Goal: Task Accomplishment & Management: Manage account settings

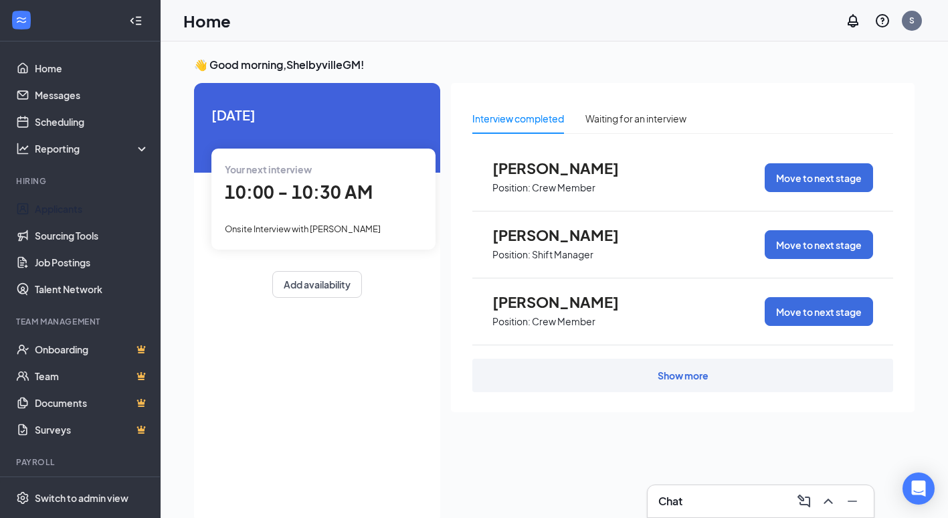
drag, startPoint x: 71, startPoint y: 205, endPoint x: 92, endPoint y: 195, distance: 23.4
click at [71, 205] on link "Applicants" at bounding box center [92, 208] width 114 height 27
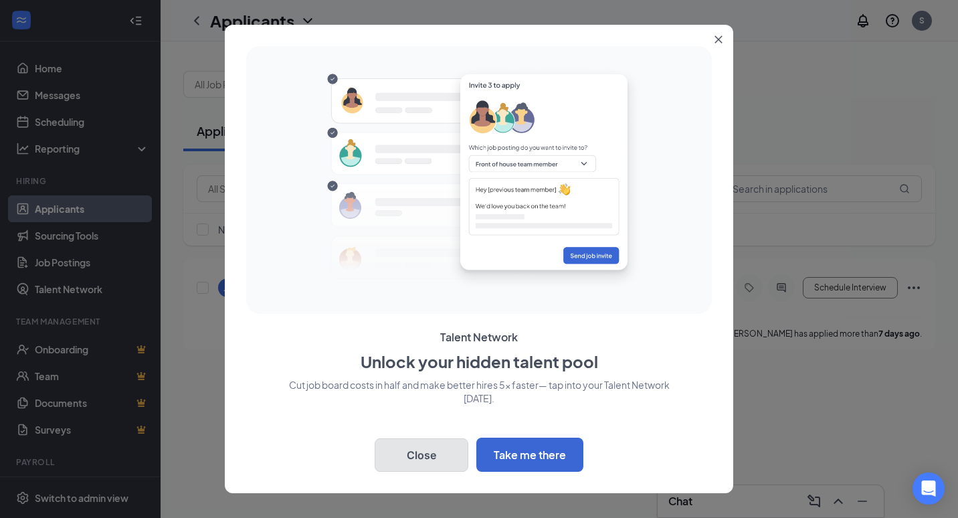
click at [415, 458] on button "Close" at bounding box center [422, 454] width 94 height 33
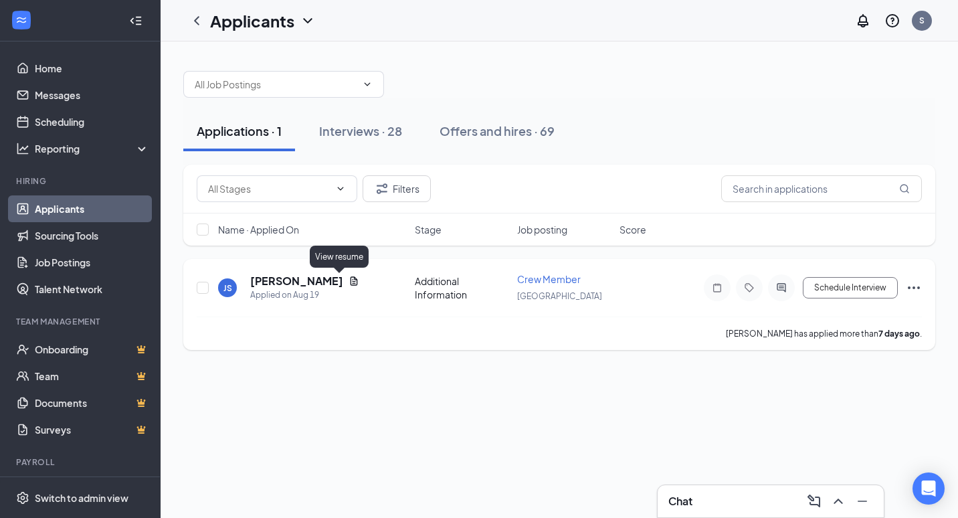
click at [349, 279] on icon "Document" at bounding box center [354, 281] width 11 height 11
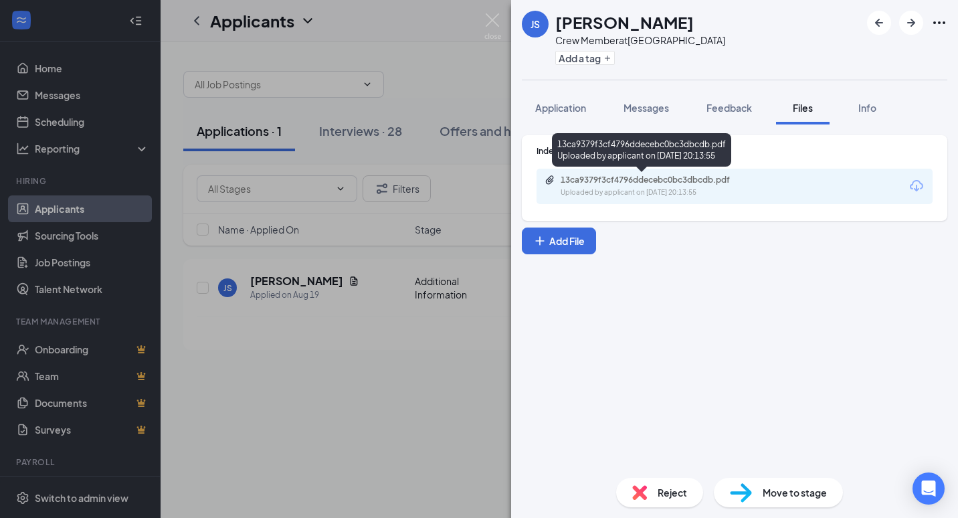
click at [660, 165] on div "13ca9379f3cf4796ddecebc0bc3dbcdb.pdf Uploaded by applicant on [DATE] 20:13:55" at bounding box center [641, 149] width 179 height 33
click at [664, 177] on div "13ca9379f3cf4796ddecebc0bc3dbcdb.pdf" at bounding box center [654, 180] width 187 height 11
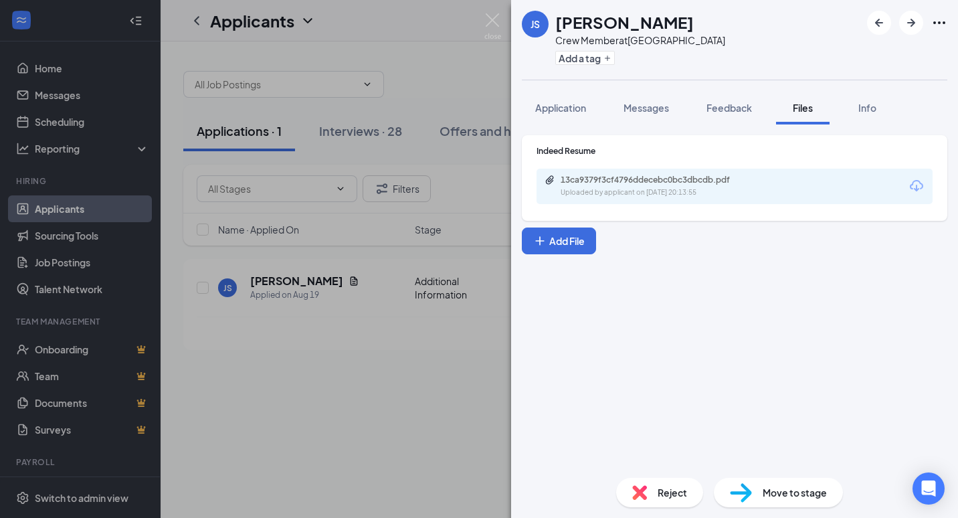
click at [451, 76] on div "JS [PERSON_NAME] Crew Member at [GEOGRAPHIC_DATA] Add a tag Application Message…" at bounding box center [479, 259] width 958 height 518
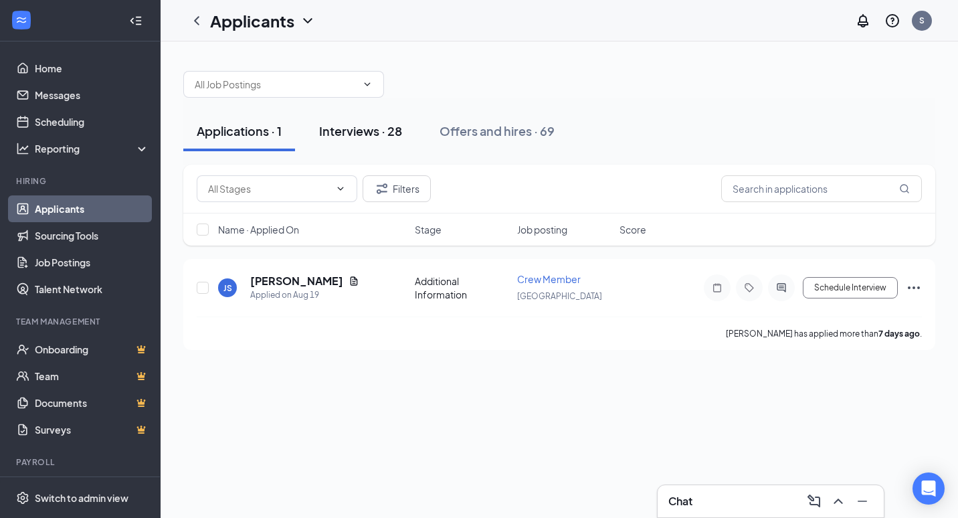
click at [381, 130] on div "Interviews · 28" at bounding box center [360, 130] width 83 height 17
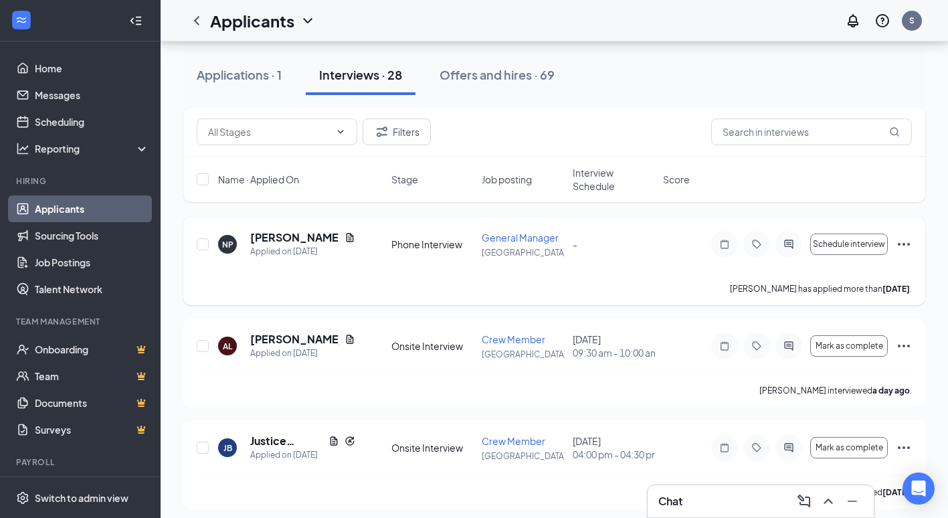
scroll to position [870, 0]
click at [906, 339] on icon "Ellipses" at bounding box center [904, 345] width 16 height 16
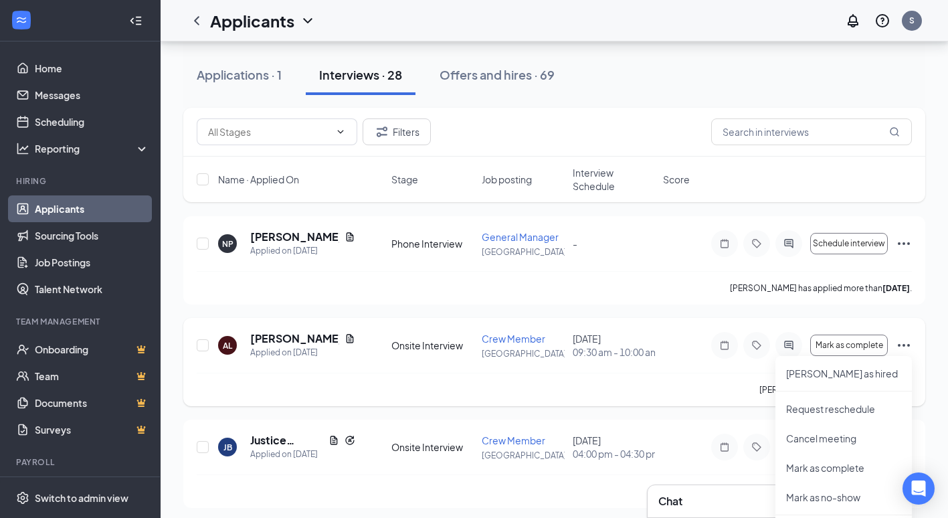
click at [899, 342] on icon "Ellipses" at bounding box center [904, 345] width 16 height 16
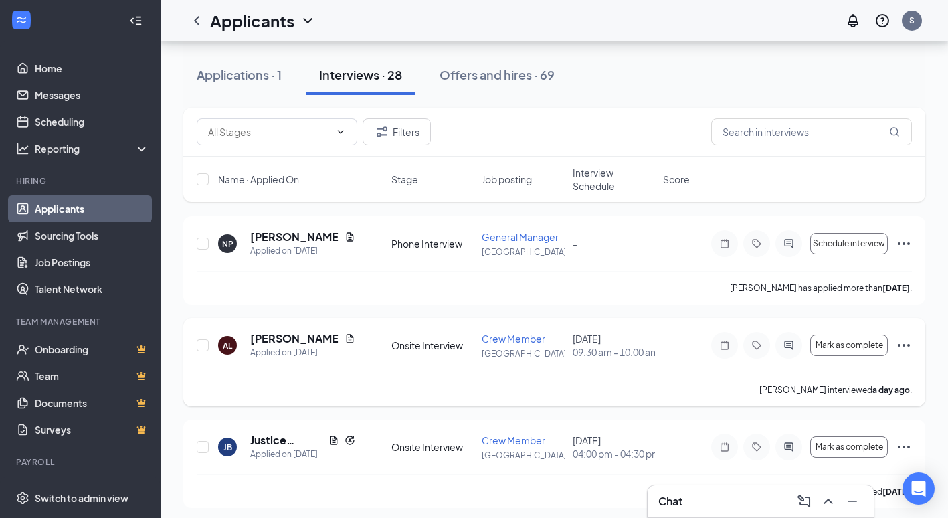
click at [910, 353] on div "AL [PERSON_NAME] Applied on [DATE] Onsite Interview Crew Member [GEOGRAPHIC_DAT…" at bounding box center [554, 362] width 742 height 88
click at [908, 350] on icon "Ellipses" at bounding box center [904, 345] width 16 height 16
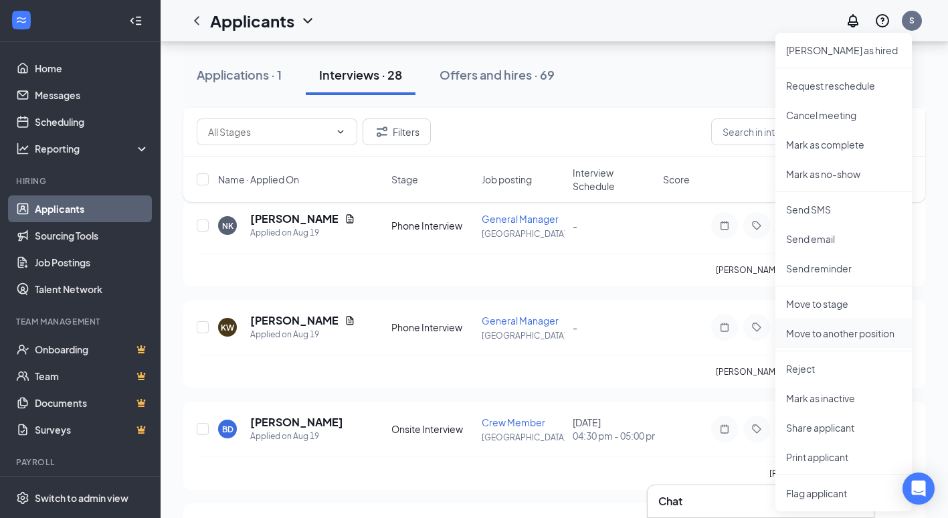
scroll to position [1204, 0]
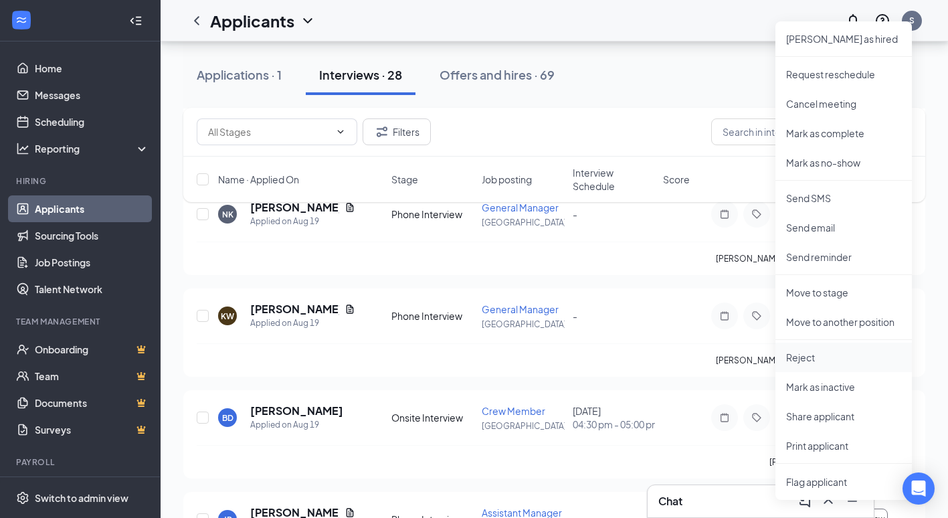
click at [806, 360] on p "Reject" at bounding box center [843, 357] width 115 height 13
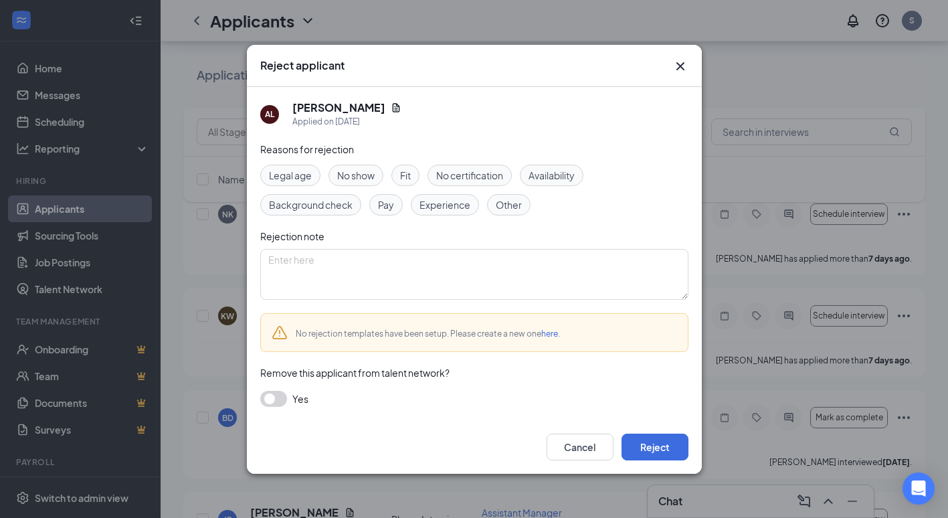
click at [372, 175] on span "No show" at bounding box center [355, 175] width 37 height 15
click at [649, 443] on button "Reject" at bounding box center [655, 447] width 67 height 27
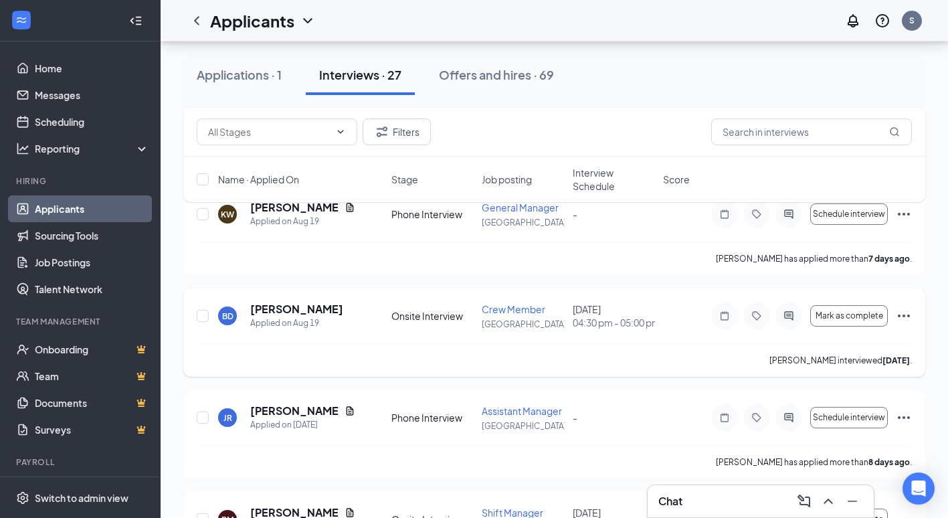
click at [900, 318] on icon "Ellipses" at bounding box center [904, 316] width 16 height 16
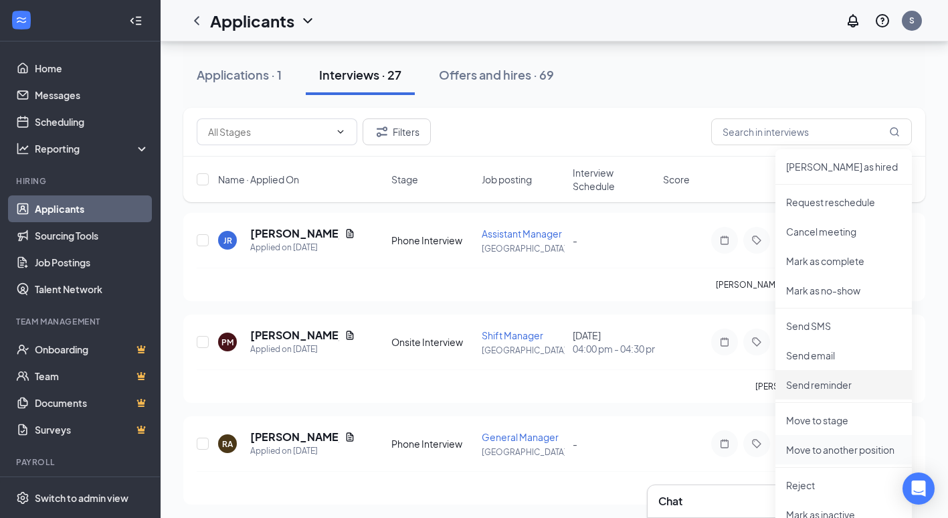
scroll to position [1405, 0]
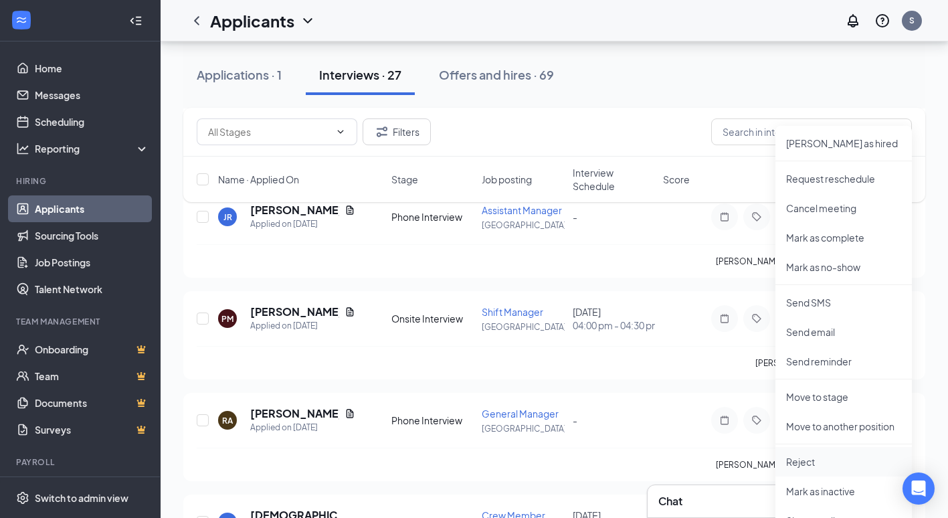
click at [817, 464] on p "Reject" at bounding box center [843, 461] width 115 height 13
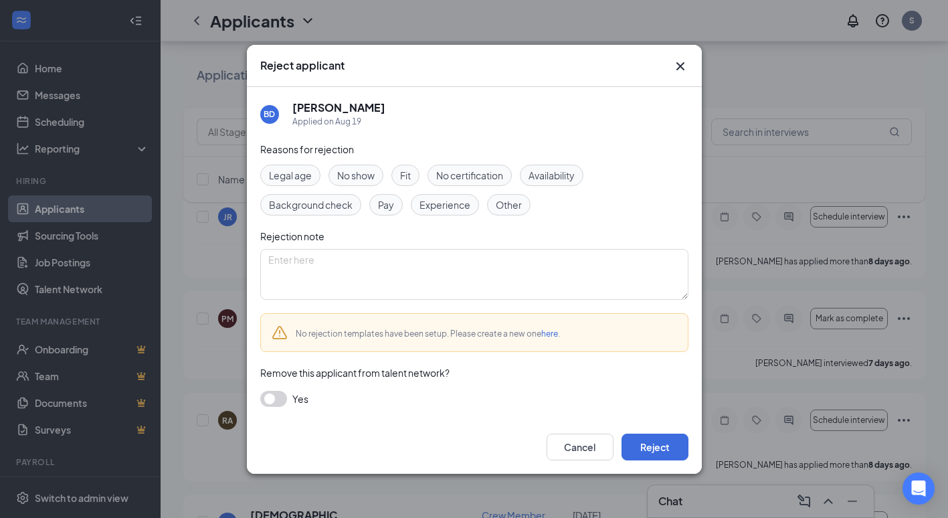
click at [359, 180] on span "No show" at bounding box center [355, 175] width 37 height 15
click at [659, 446] on button "Reject" at bounding box center [655, 447] width 67 height 27
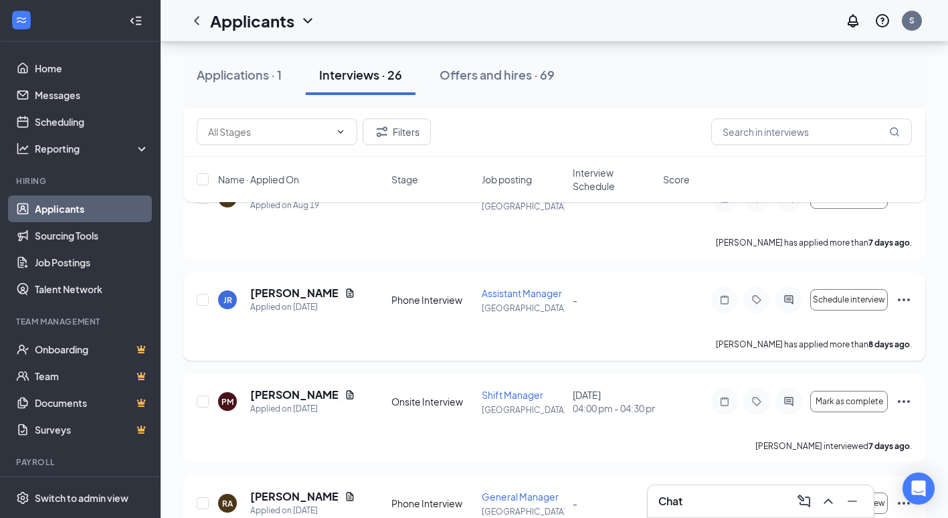
scroll to position [1271, 0]
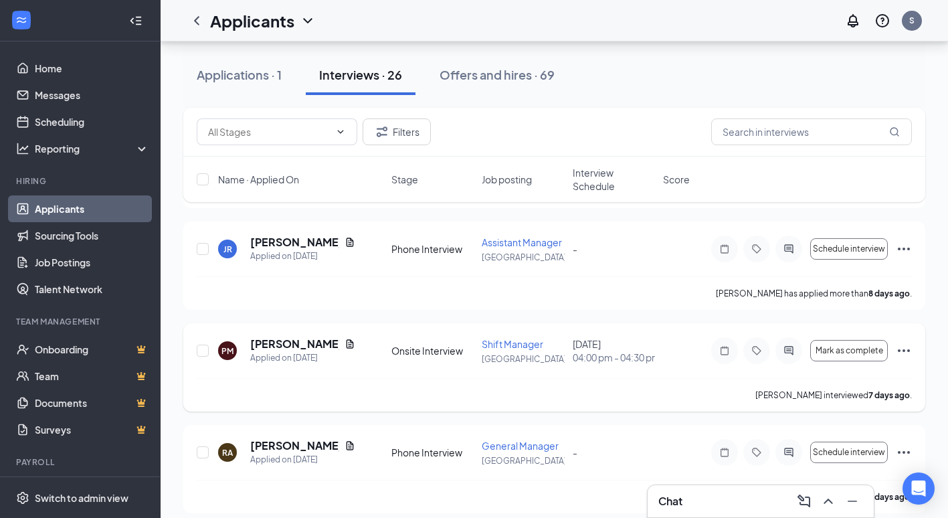
click at [902, 352] on icon "Ellipses" at bounding box center [904, 351] width 16 height 16
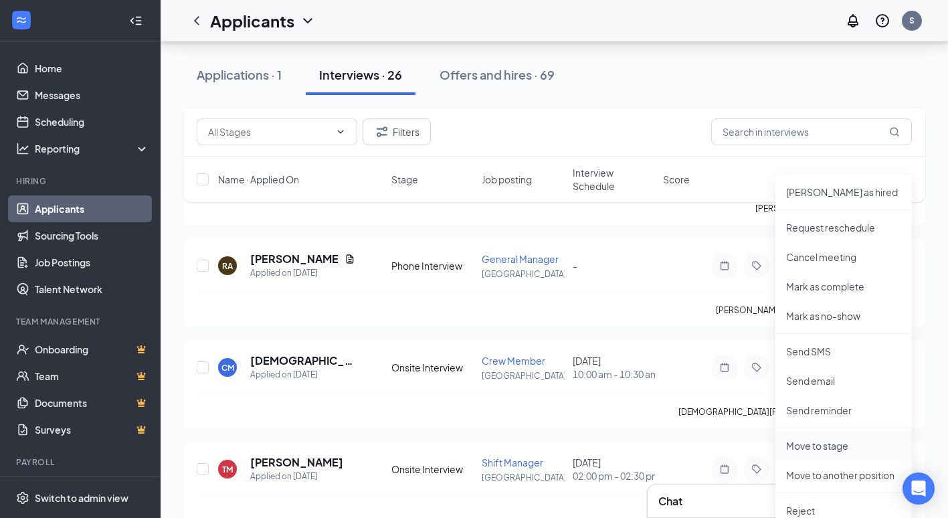
scroll to position [1472, 0]
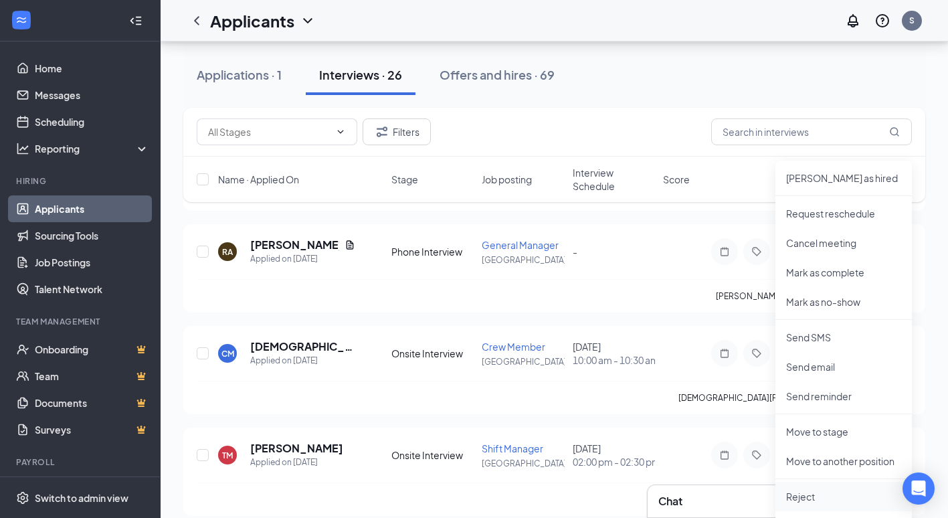
click at [799, 488] on li "Reject" at bounding box center [843, 496] width 136 height 29
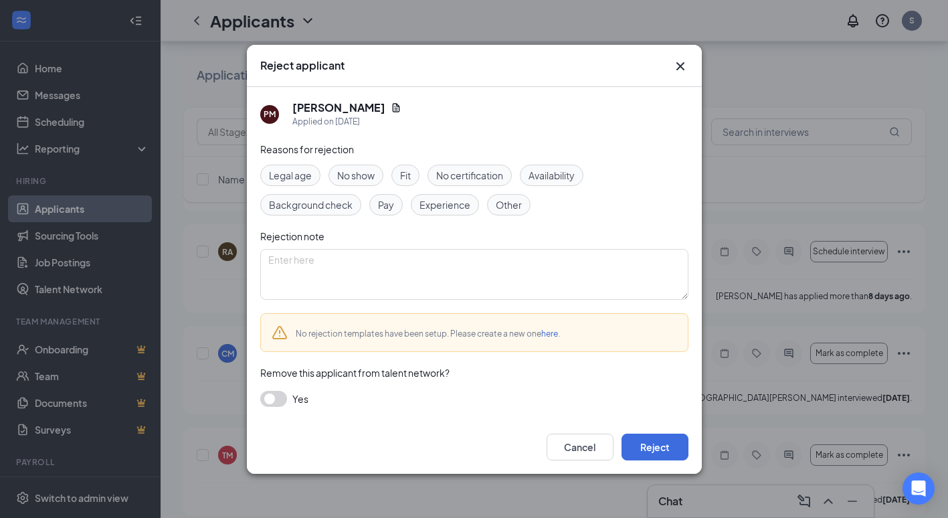
click at [364, 177] on span "No show" at bounding box center [355, 175] width 37 height 15
click at [644, 436] on button "Reject" at bounding box center [655, 447] width 67 height 27
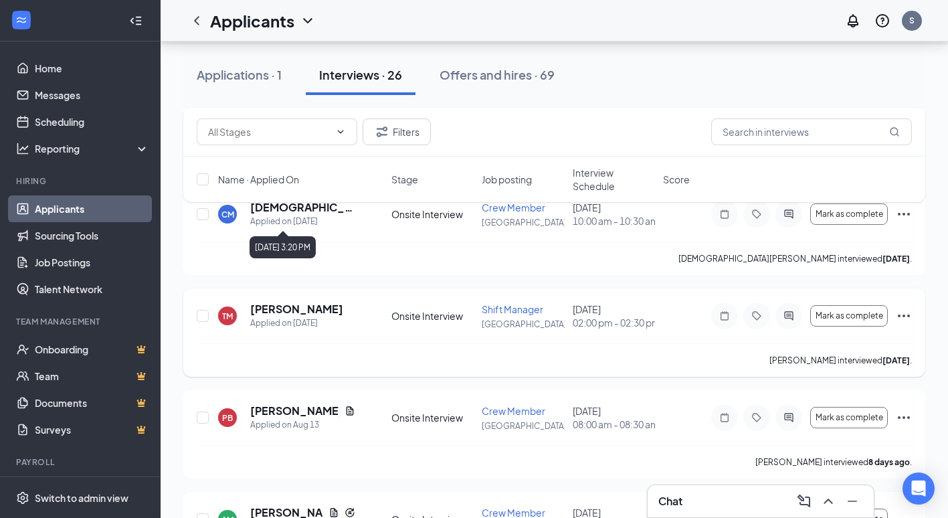
scroll to position [1539, 0]
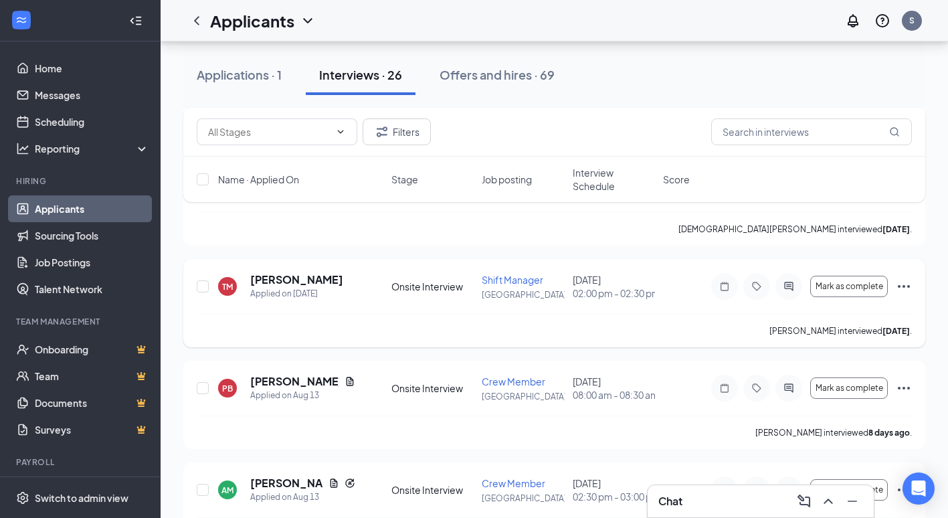
click at [899, 284] on icon "Ellipses" at bounding box center [904, 286] width 16 height 16
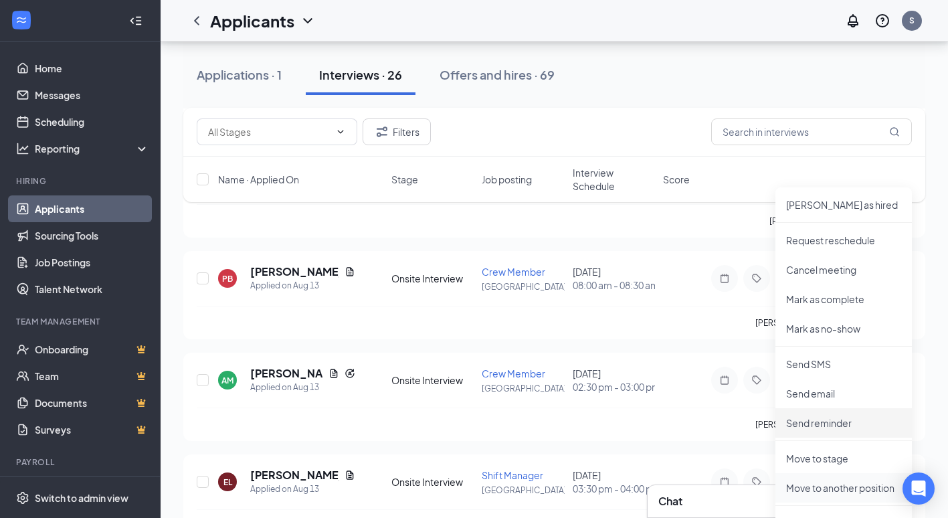
scroll to position [1673, 0]
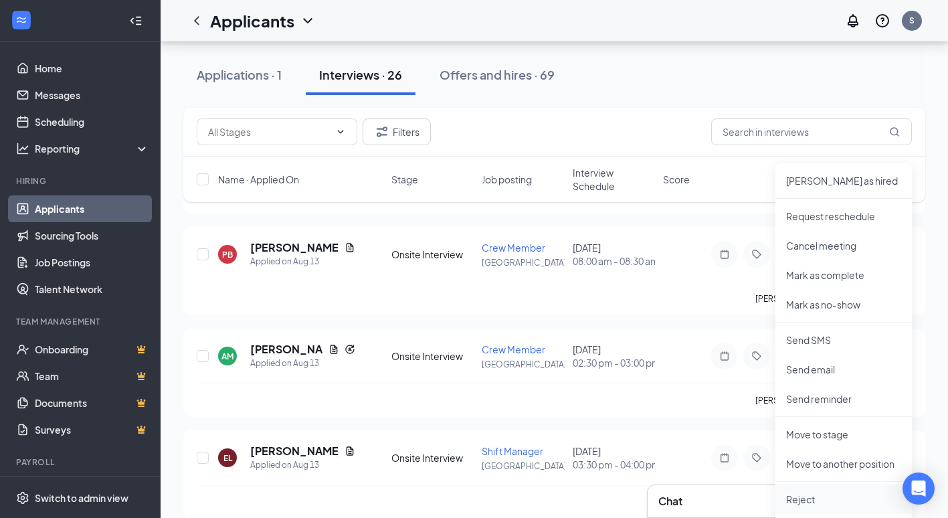
click at [806, 497] on p "Reject" at bounding box center [843, 498] width 115 height 13
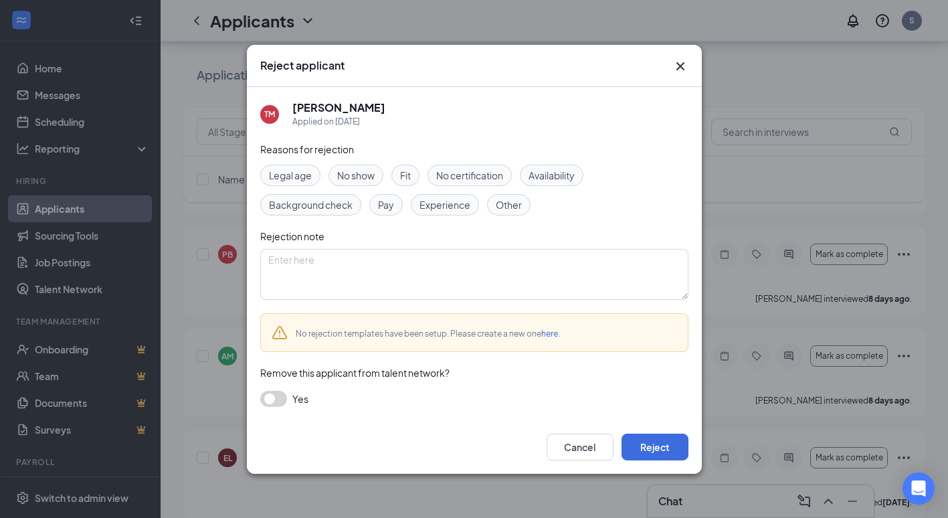
click at [364, 176] on span "No show" at bounding box center [355, 175] width 37 height 15
click at [661, 440] on button "Reject" at bounding box center [655, 447] width 67 height 27
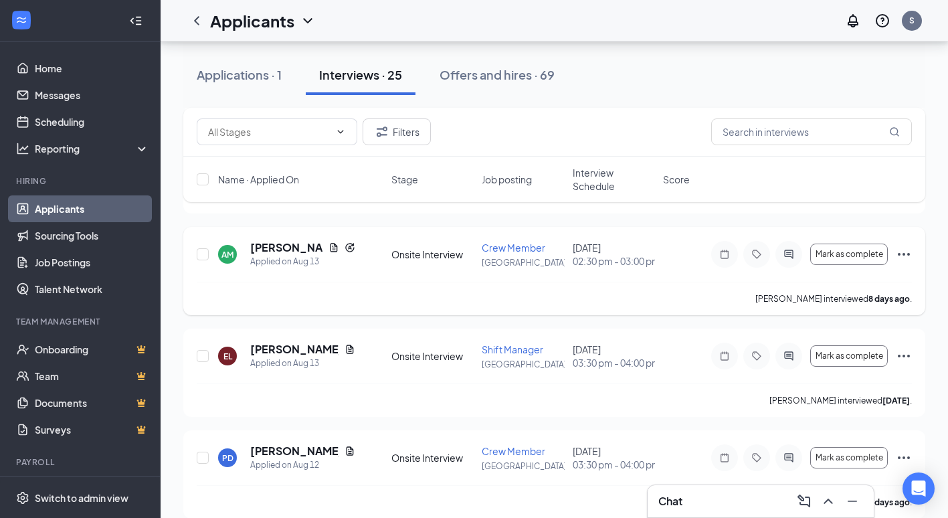
click at [907, 250] on icon "Ellipses" at bounding box center [904, 254] width 16 height 16
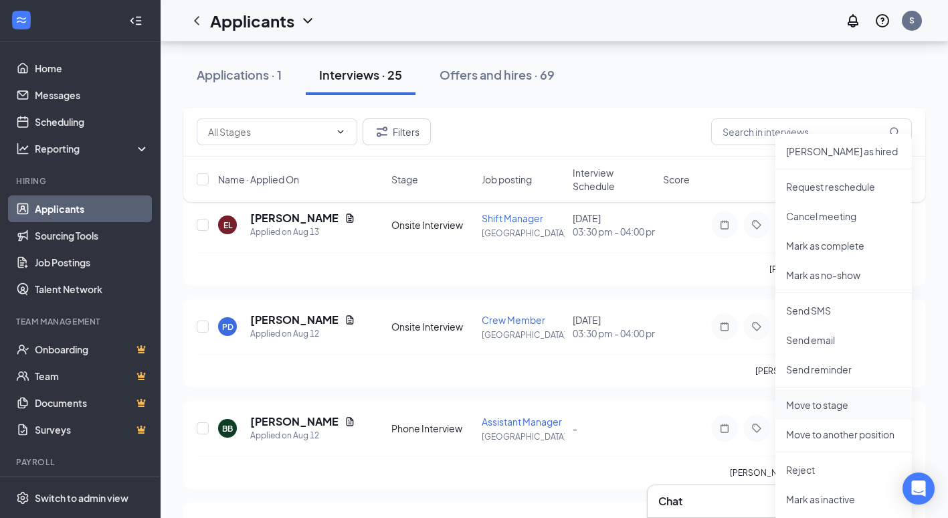
scroll to position [1806, 0]
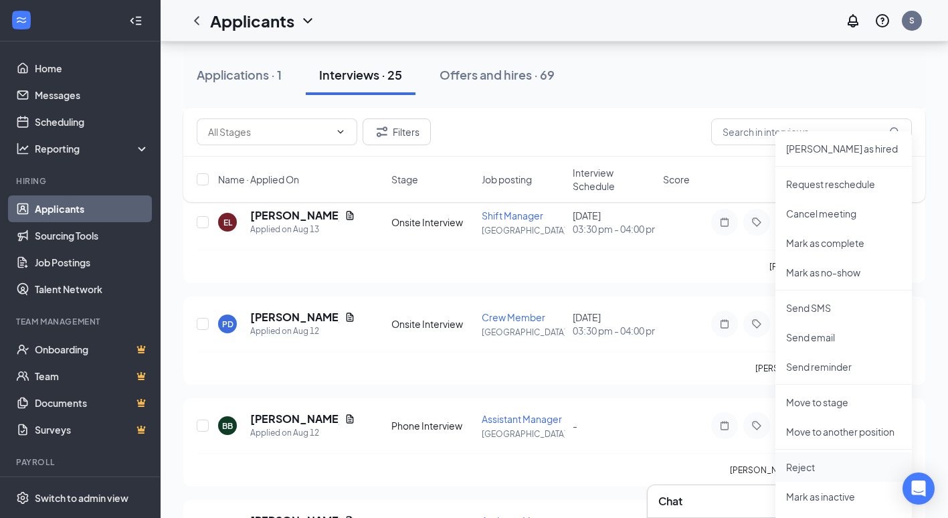
click at [799, 466] on p "Reject" at bounding box center [843, 466] width 115 height 13
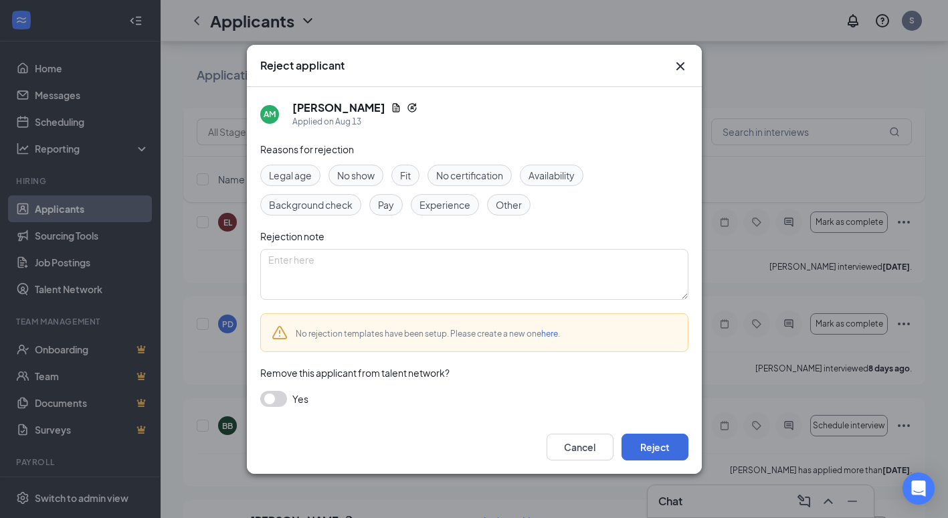
click at [410, 179] on span "Fit" at bounding box center [405, 175] width 11 height 15
click at [643, 445] on button "Reject" at bounding box center [655, 447] width 67 height 27
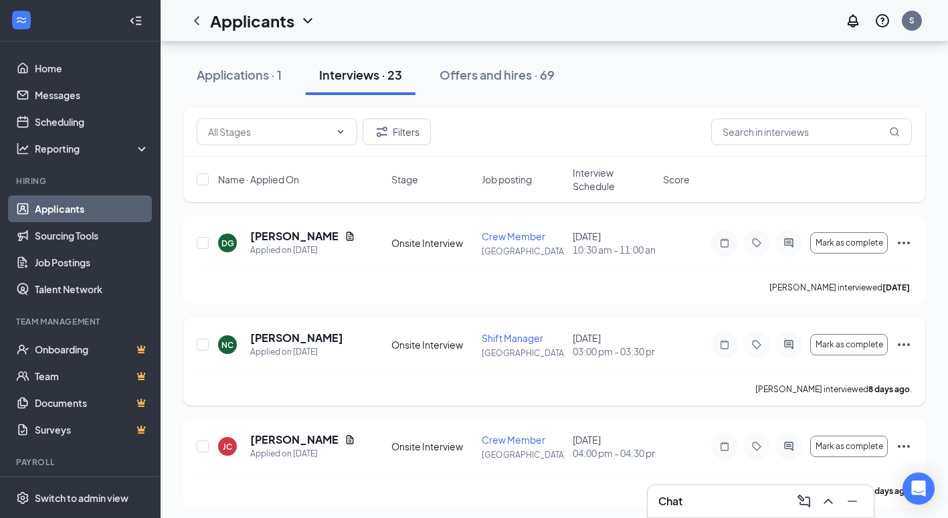
scroll to position [2096, 0]
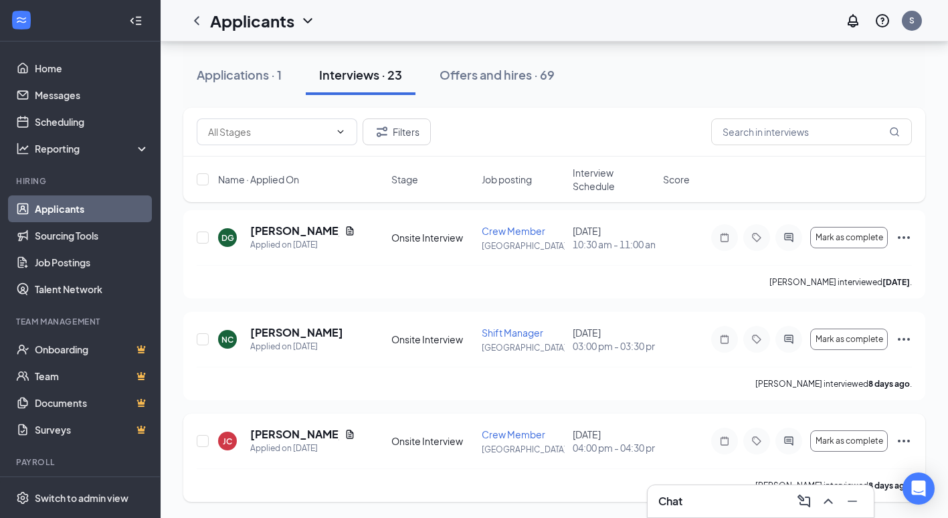
click at [902, 438] on icon "Ellipses" at bounding box center [904, 441] width 16 height 16
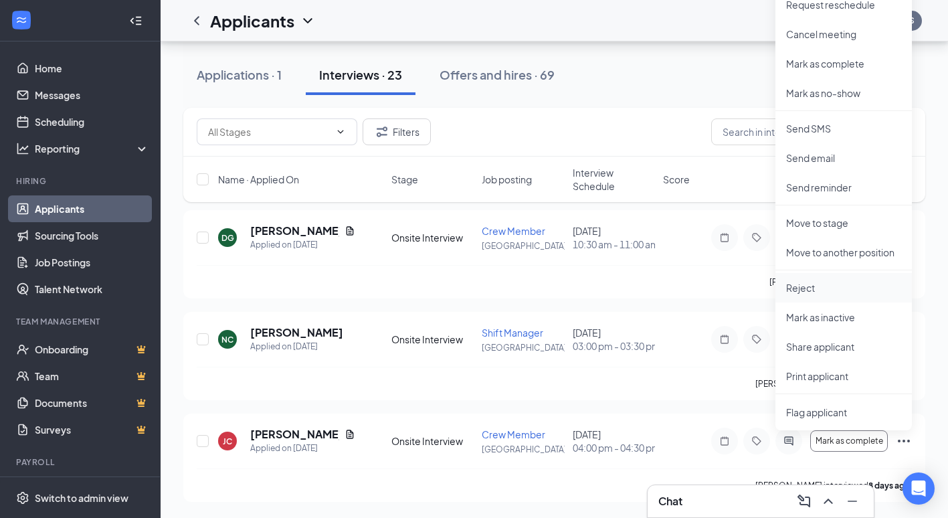
click at [825, 295] on li "Reject" at bounding box center [843, 287] width 136 height 29
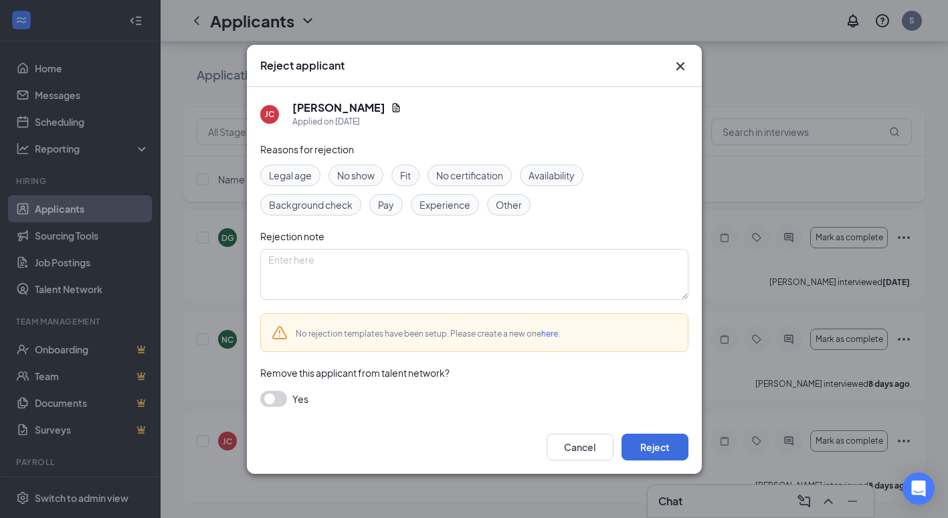
click at [371, 173] on span "No show" at bounding box center [355, 175] width 37 height 15
click at [638, 451] on button "Reject" at bounding box center [655, 447] width 67 height 27
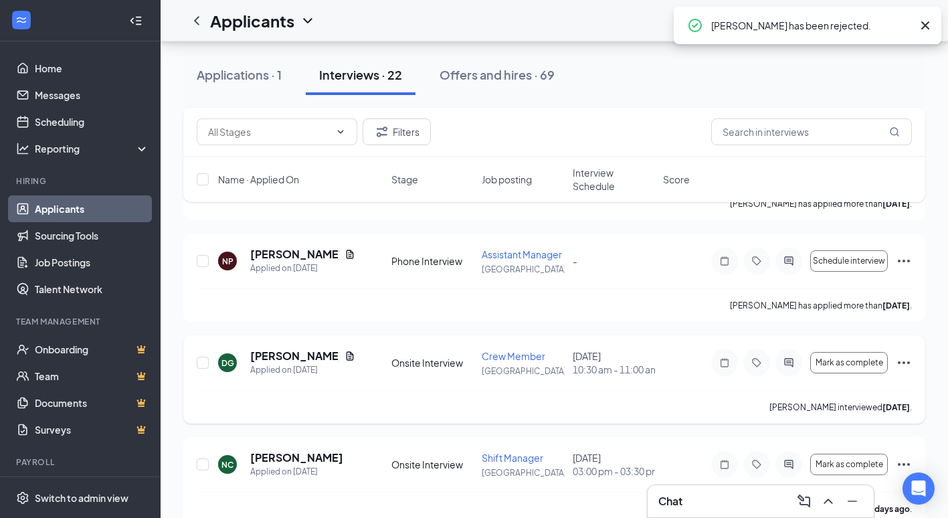
scroll to position [1994, 0]
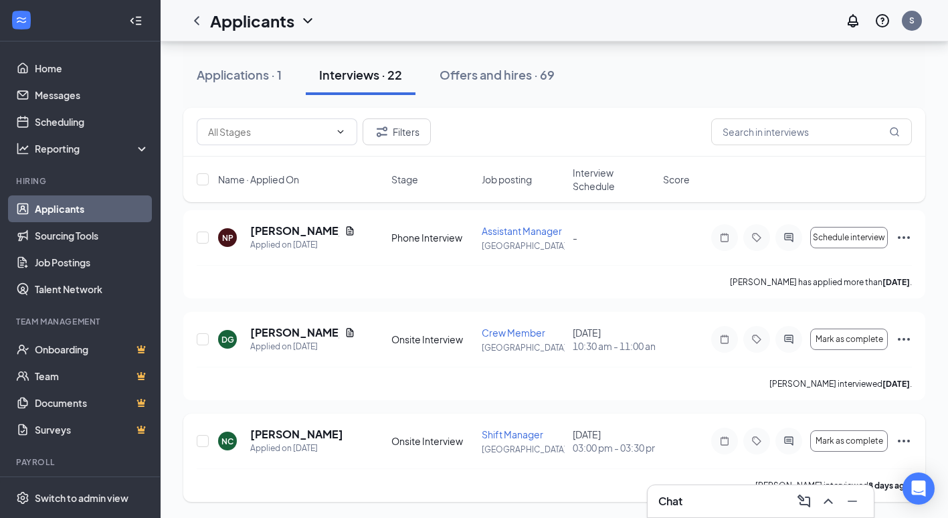
click at [898, 437] on icon "Ellipses" at bounding box center [904, 441] width 16 height 16
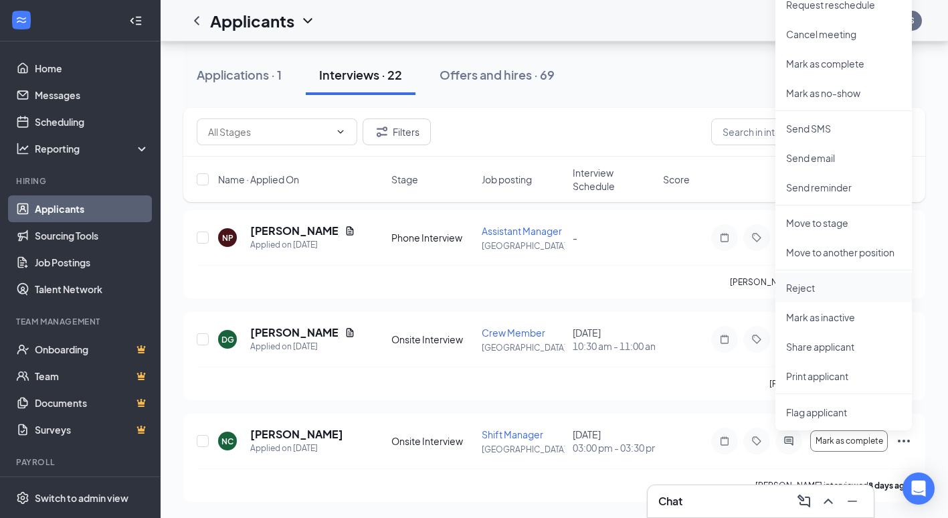
click at [803, 289] on p "Reject" at bounding box center [843, 287] width 115 height 13
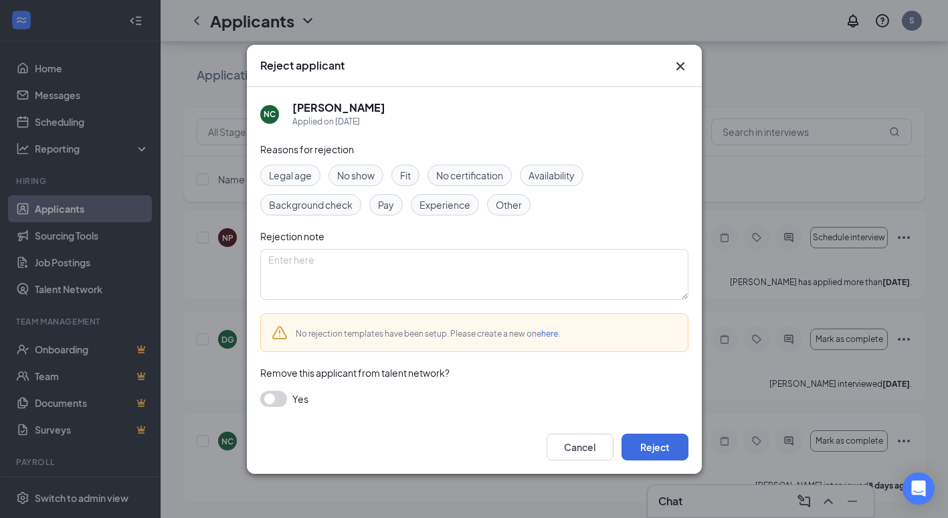
click at [374, 169] on span "No show" at bounding box center [355, 175] width 37 height 15
click at [642, 452] on button "Reject" at bounding box center [655, 447] width 67 height 27
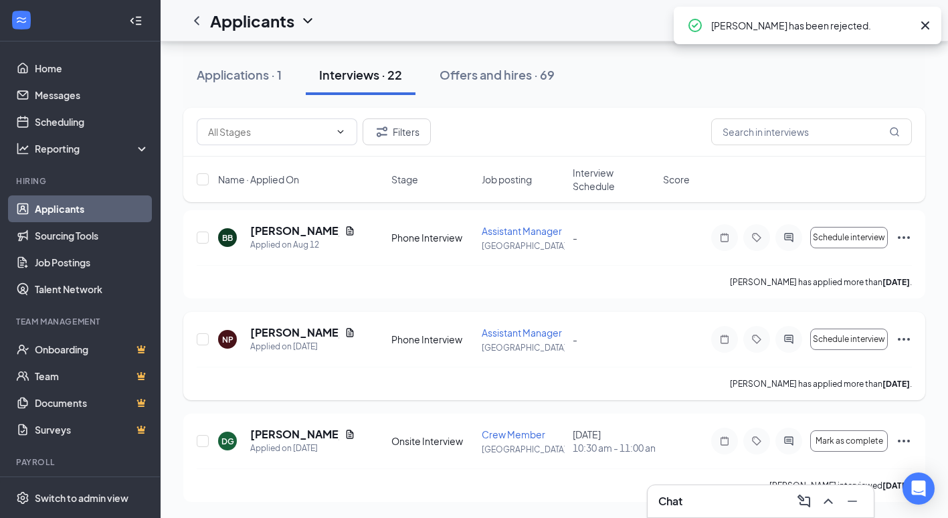
scroll to position [1893, 0]
click at [855, 438] on span "Mark as complete" at bounding box center [850, 440] width 68 height 9
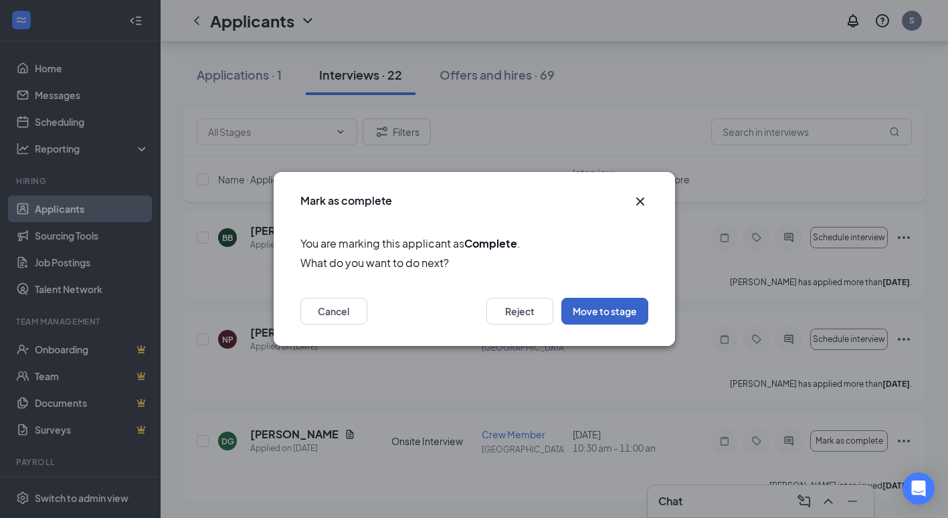
click at [575, 300] on button "Move to stage" at bounding box center [604, 311] width 87 height 27
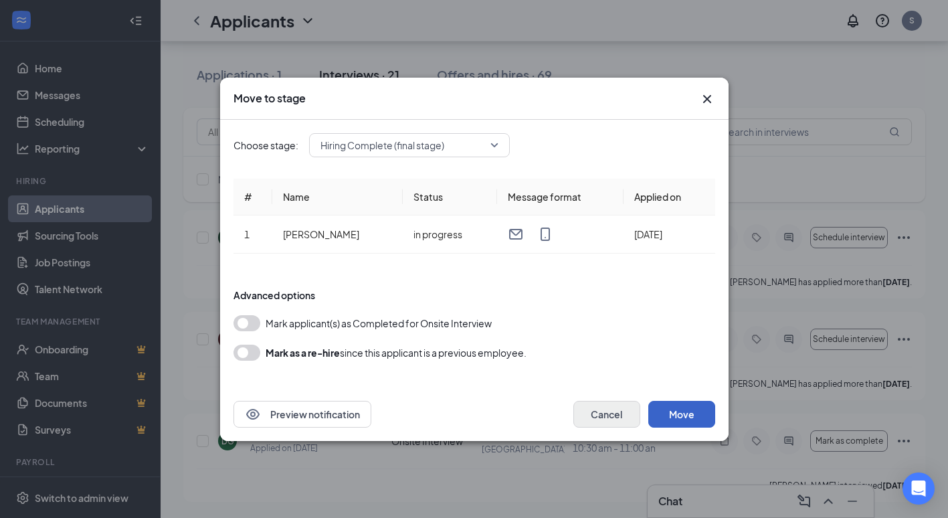
click at [670, 407] on button "Move" at bounding box center [681, 414] width 67 height 27
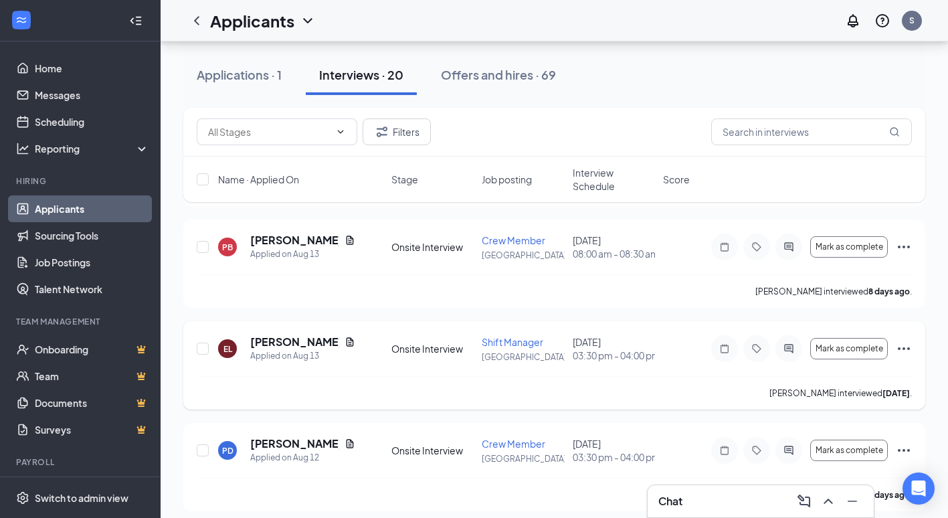
scroll to position [3691, 0]
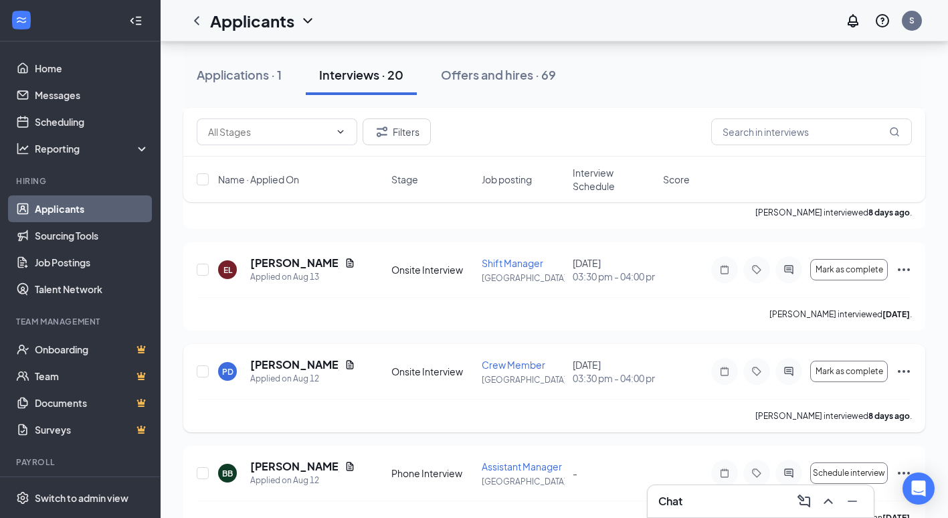
click at [900, 367] on icon "Ellipses" at bounding box center [904, 371] width 16 height 16
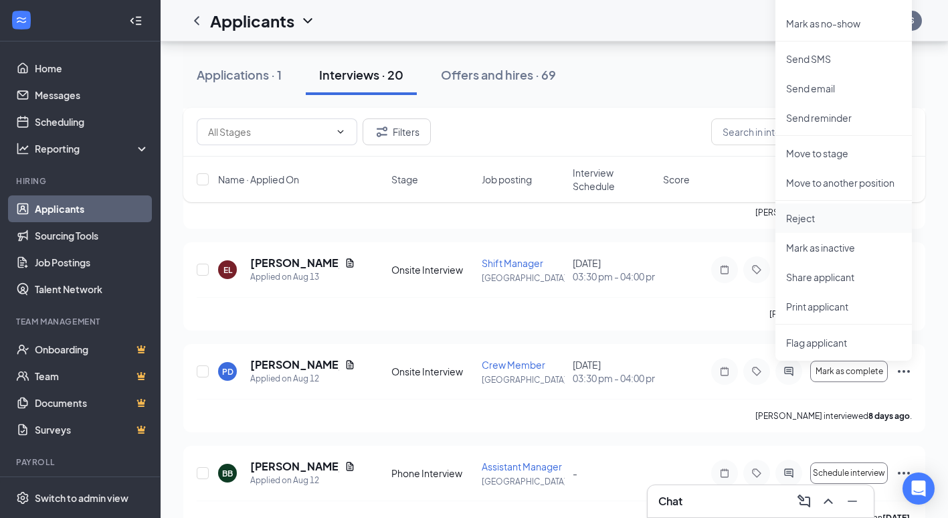
click at [820, 215] on p "Reject" at bounding box center [843, 217] width 115 height 13
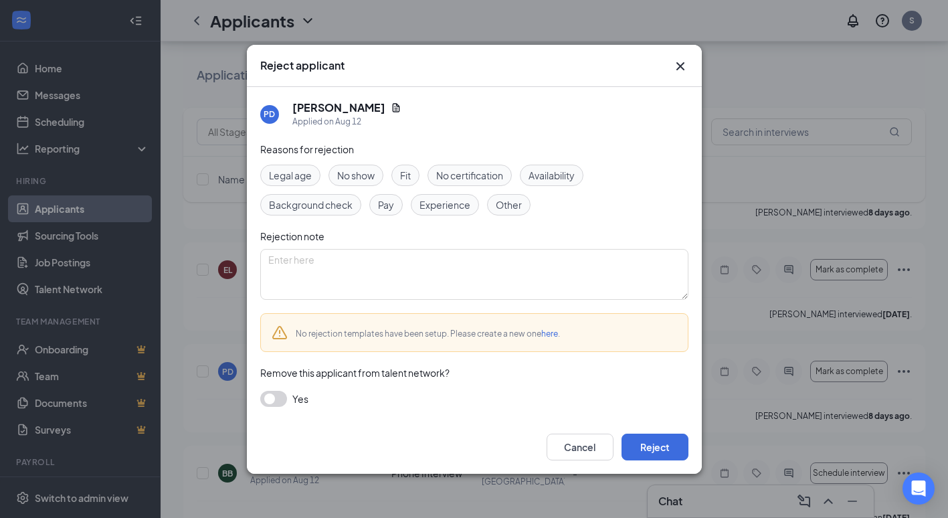
click at [377, 176] on div "No show" at bounding box center [355, 175] width 55 height 21
click at [671, 446] on button "Reject" at bounding box center [655, 447] width 67 height 27
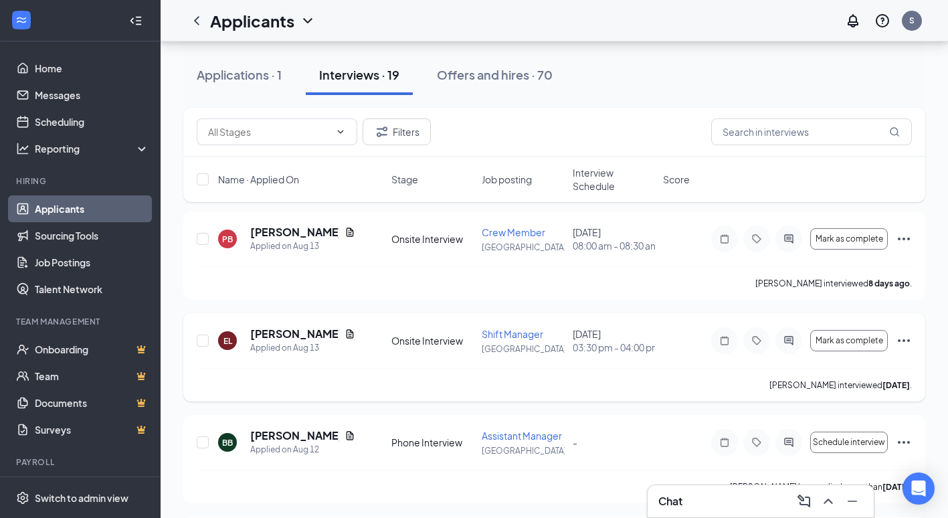
scroll to position [3488, 0]
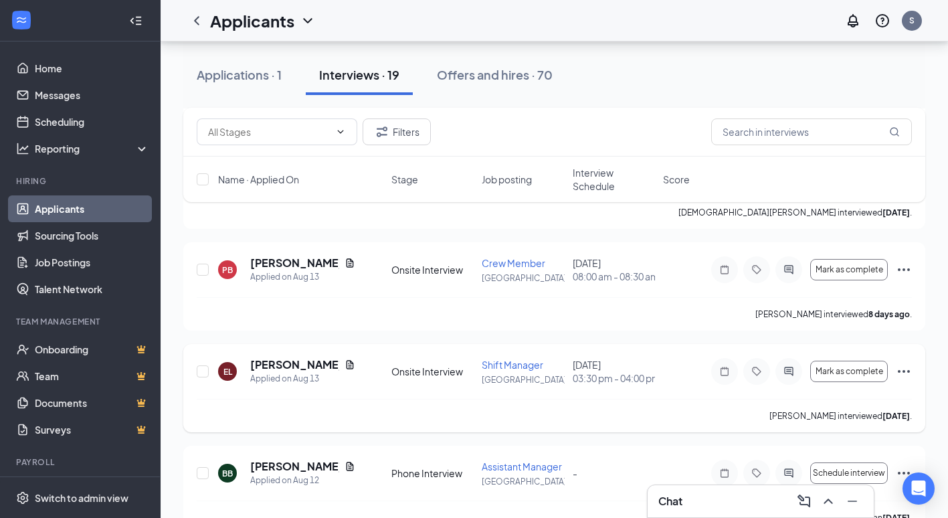
click at [906, 371] on icon "Ellipses" at bounding box center [904, 371] width 16 height 16
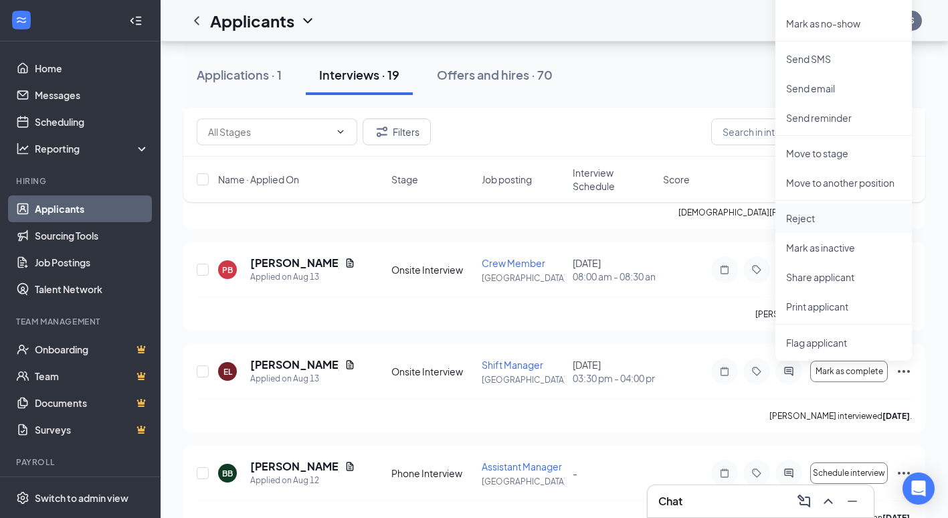
click at [826, 220] on p "Reject" at bounding box center [843, 217] width 115 height 13
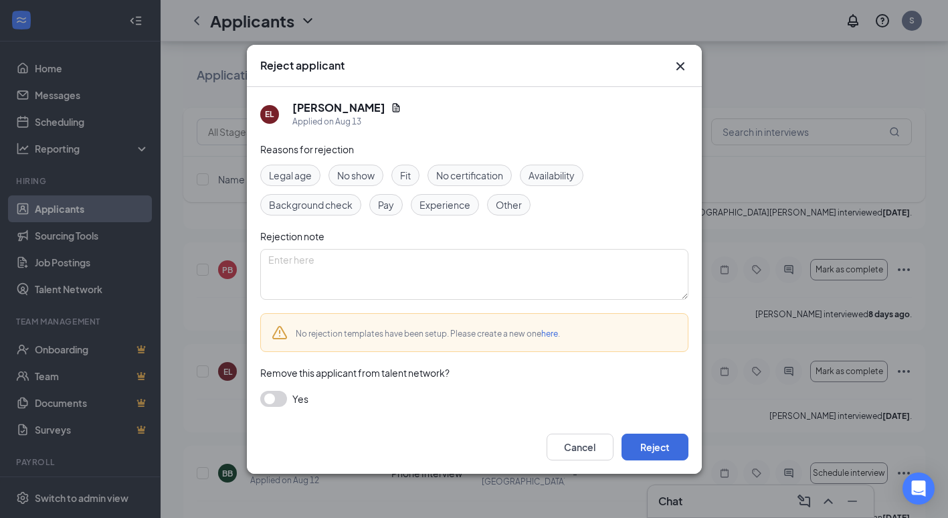
click at [359, 169] on span "No show" at bounding box center [355, 175] width 37 height 15
click at [637, 453] on button "Reject" at bounding box center [655, 447] width 67 height 27
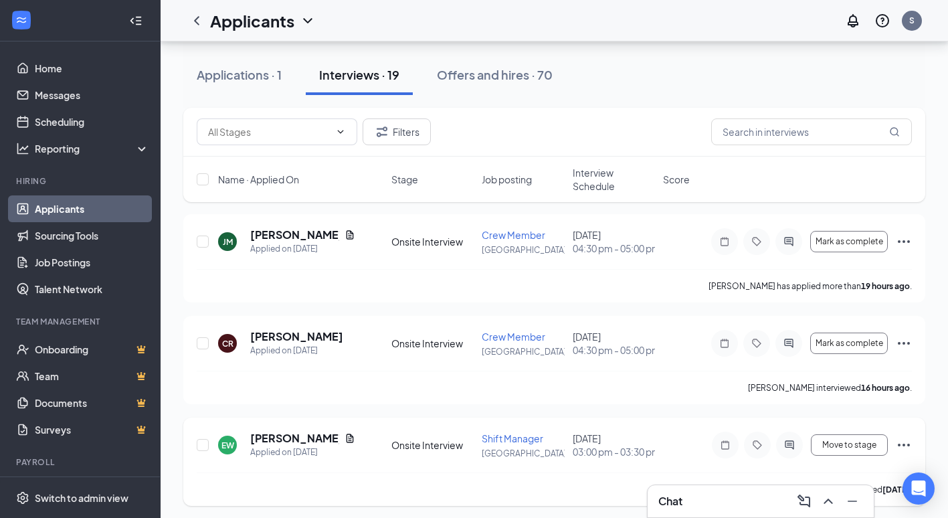
scroll to position [2218, 0]
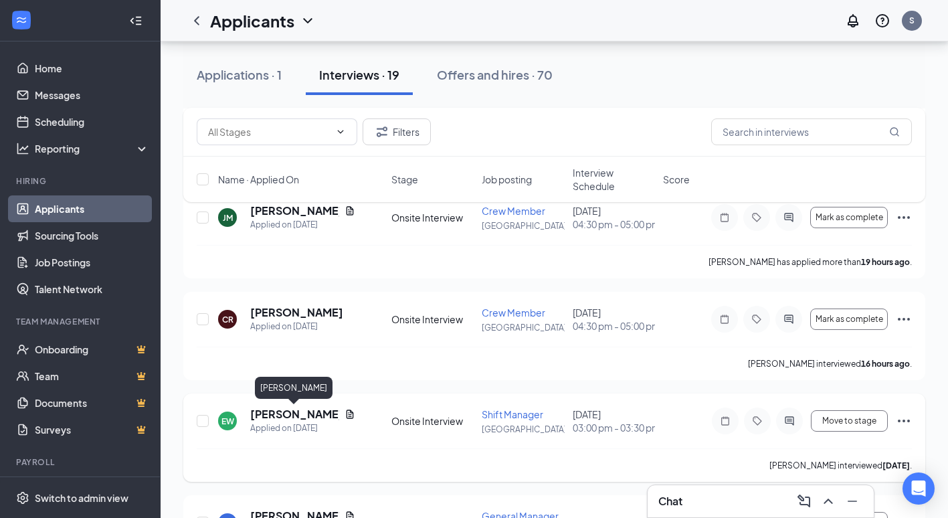
drag, startPoint x: 308, startPoint y: 415, endPoint x: 314, endPoint y: 417, distance: 7.0
drag, startPoint x: 314, startPoint y: 417, endPoint x: 185, endPoint y: 361, distance: 141.7
click at [185, 361] on div "CR [PERSON_NAME] Applied on [DATE] Onsite Interview Crew Member [GEOGRAPHIC_DAT…" at bounding box center [554, 336] width 742 height 88
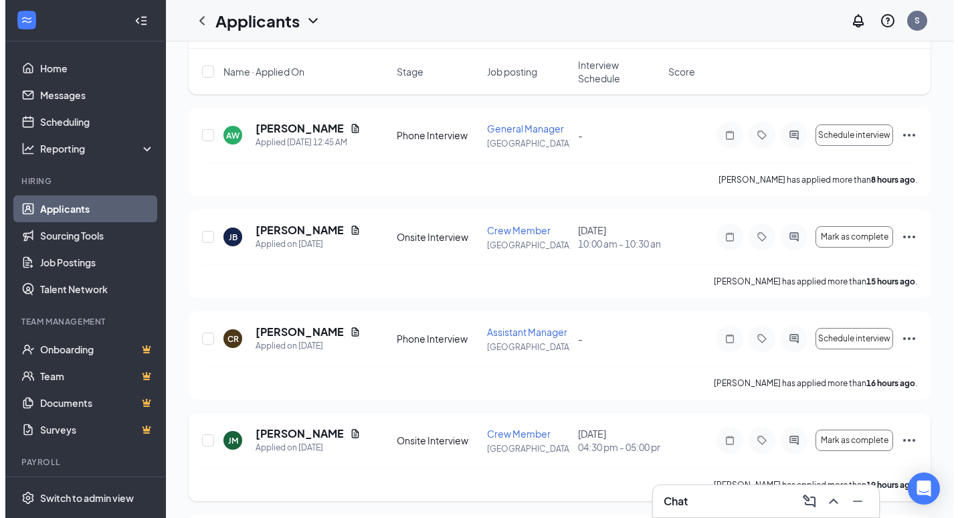
scroll to position [0, 0]
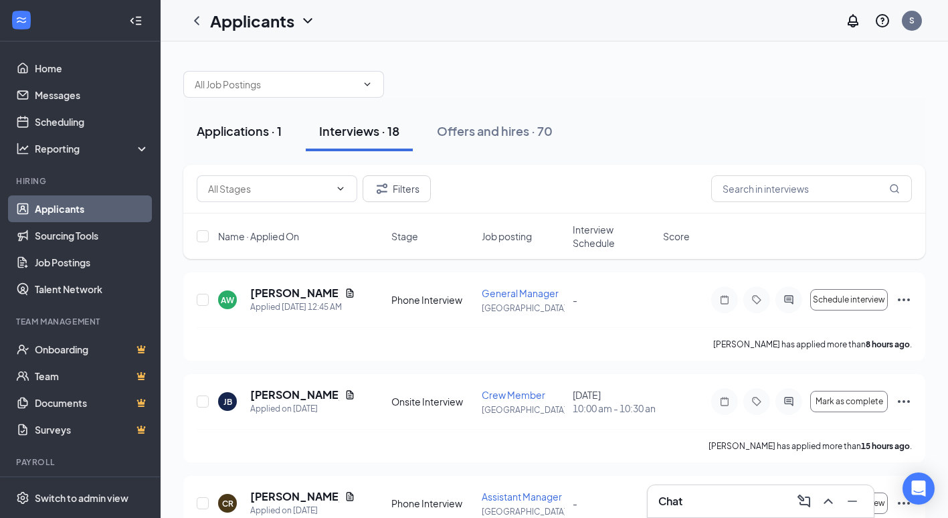
click at [225, 134] on div "Applications · 1" at bounding box center [239, 130] width 85 height 17
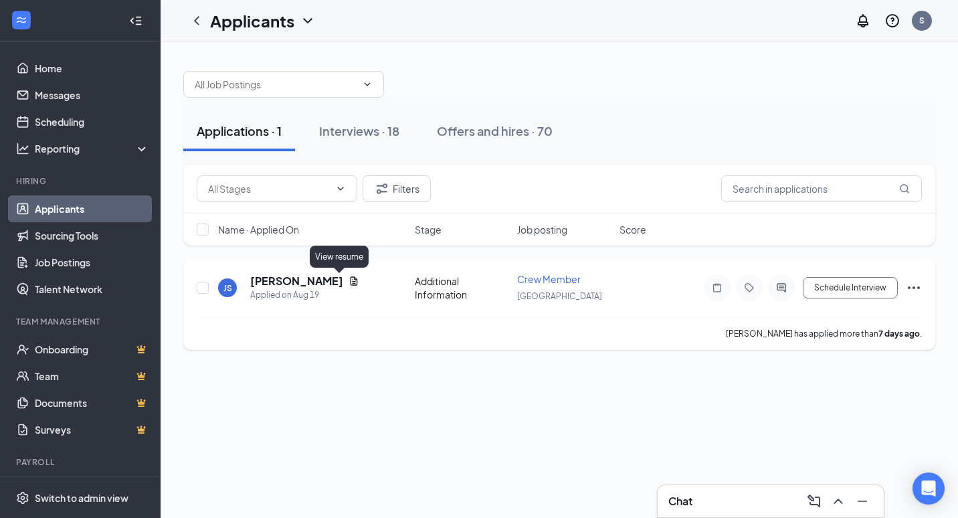
click at [349, 281] on icon "Document" at bounding box center [354, 281] width 11 height 11
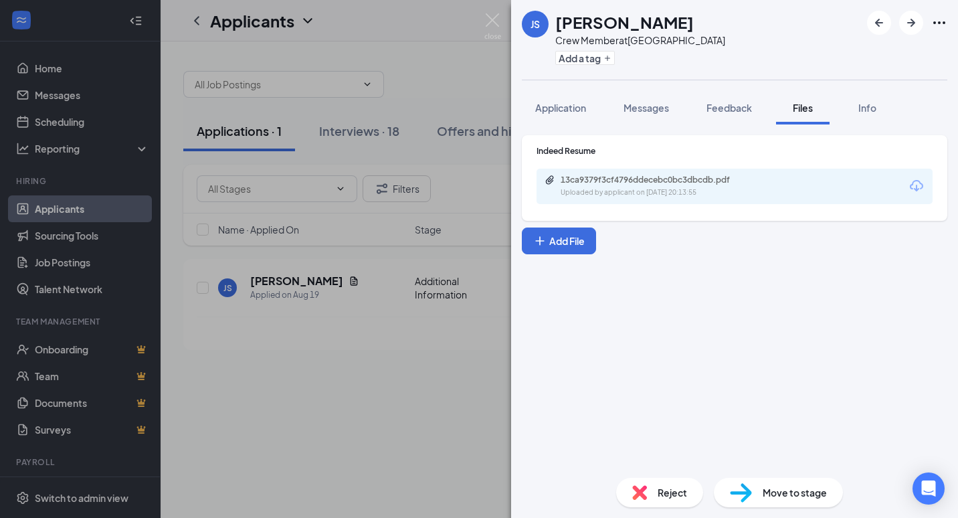
click at [504, 66] on div "JS [PERSON_NAME] Crew Member at [GEOGRAPHIC_DATA] Add a tag Application Message…" at bounding box center [479, 259] width 958 height 518
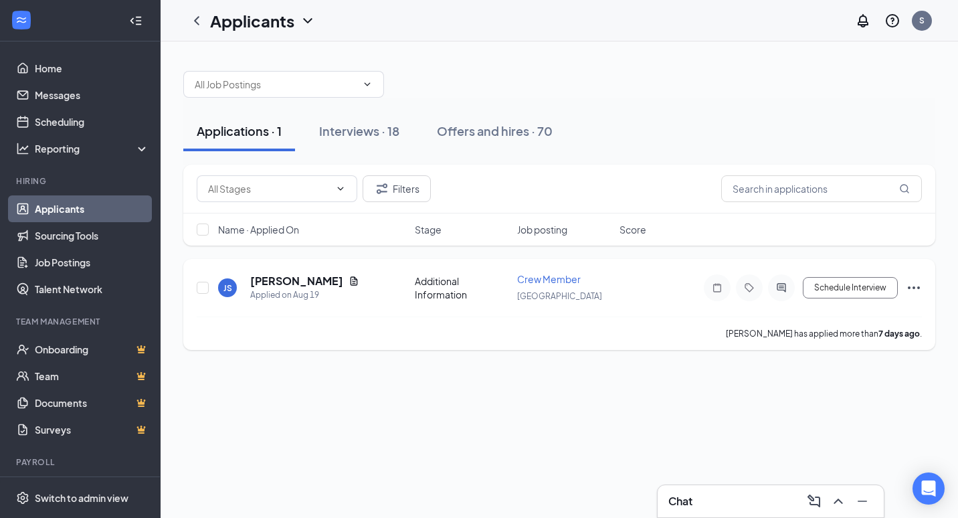
click at [320, 277] on h5 "[PERSON_NAME]" at bounding box center [296, 281] width 93 height 15
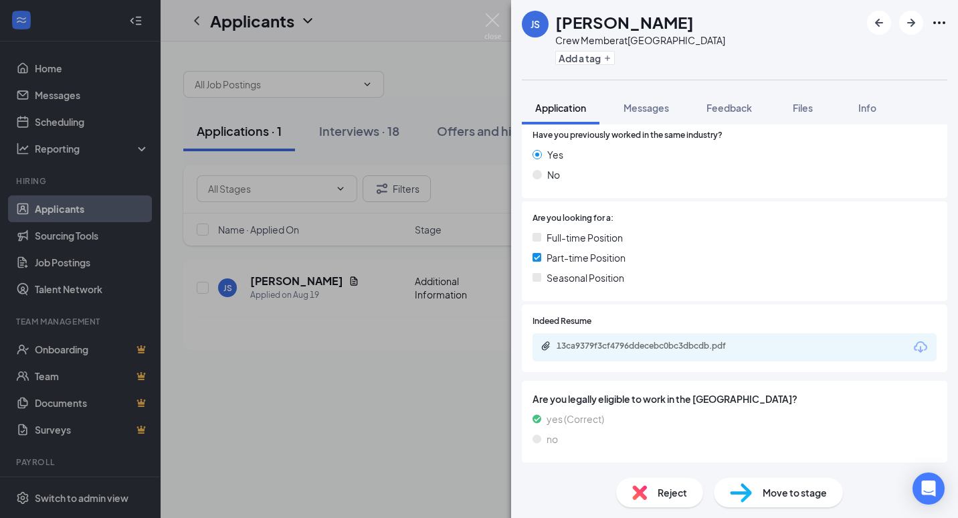
scroll to position [228, 0]
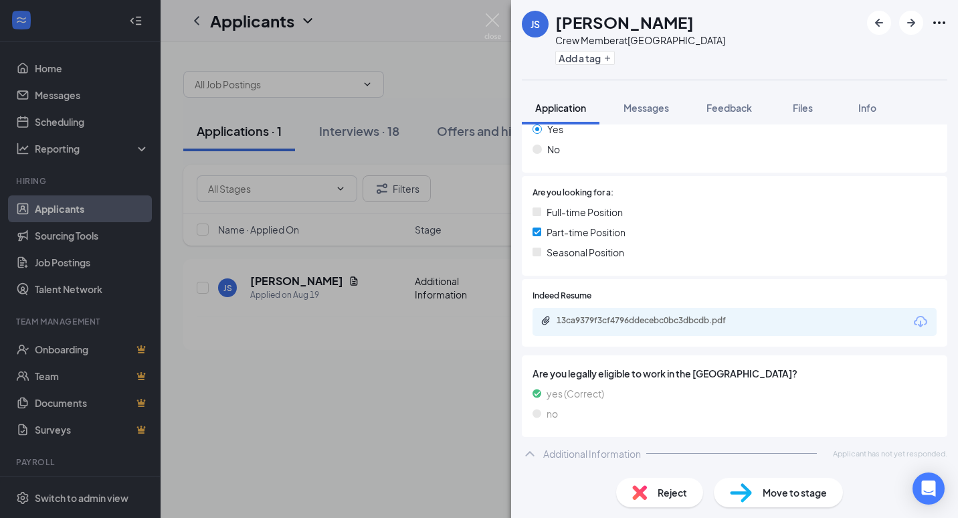
click at [422, 424] on div "JS [PERSON_NAME] Crew Member at [GEOGRAPHIC_DATA] Add a tag Application Message…" at bounding box center [479, 259] width 958 height 518
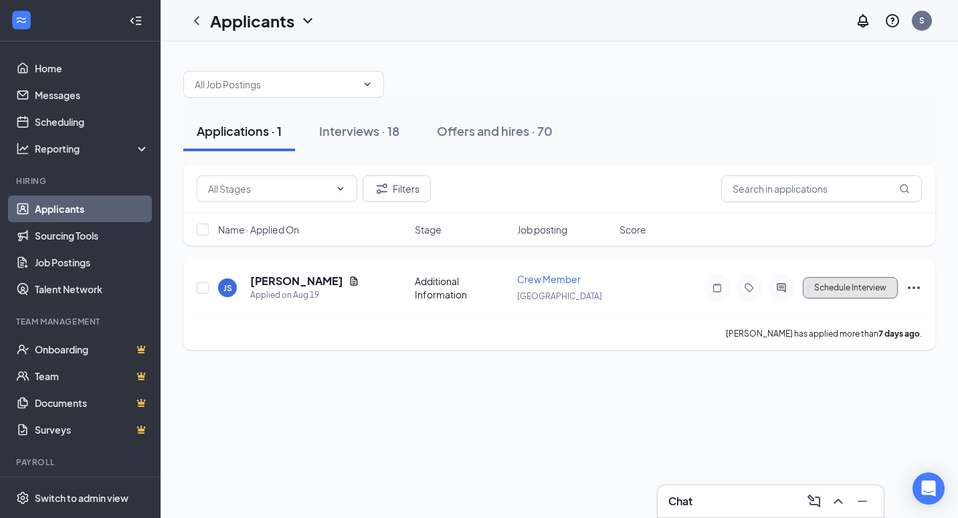
click at [884, 288] on button "Schedule Interview" at bounding box center [850, 287] width 95 height 21
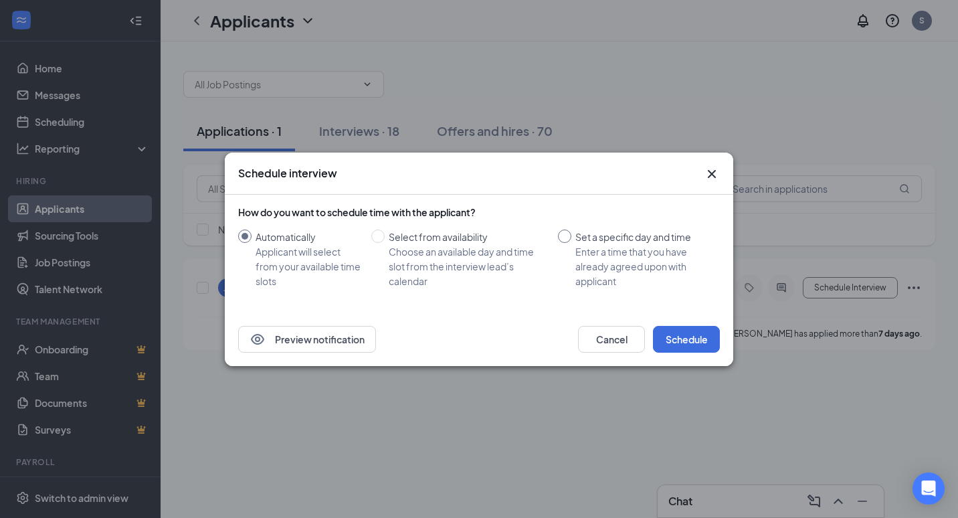
click at [575, 238] on span "Set a specific day and time Enter a time that you have already agreed upon with…" at bounding box center [642, 258] width 143 height 59
click at [571, 238] on input "Set a specific day and time Enter a time that you have already agreed upon with…" at bounding box center [564, 235] width 13 height 13
radio input "true"
radio input "false"
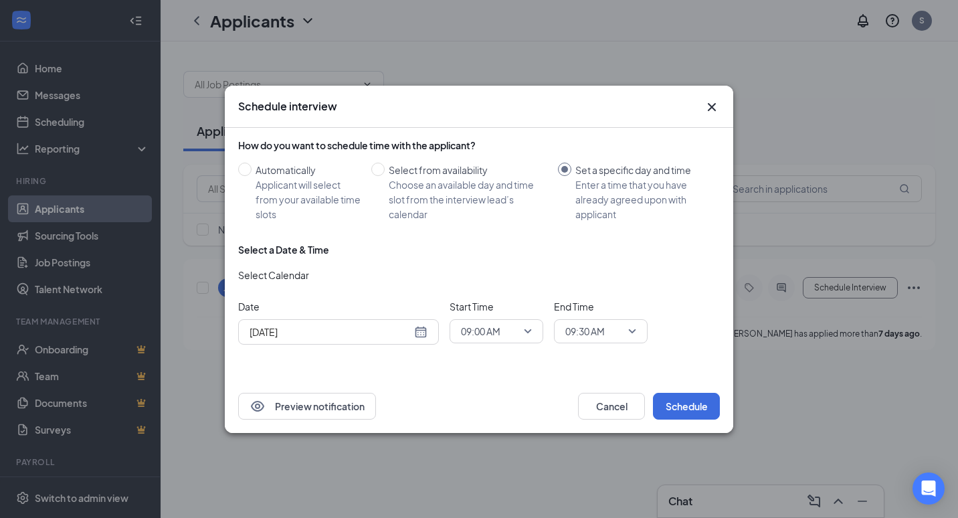
click at [422, 337] on div "[DATE]" at bounding box center [339, 331] width 178 height 15
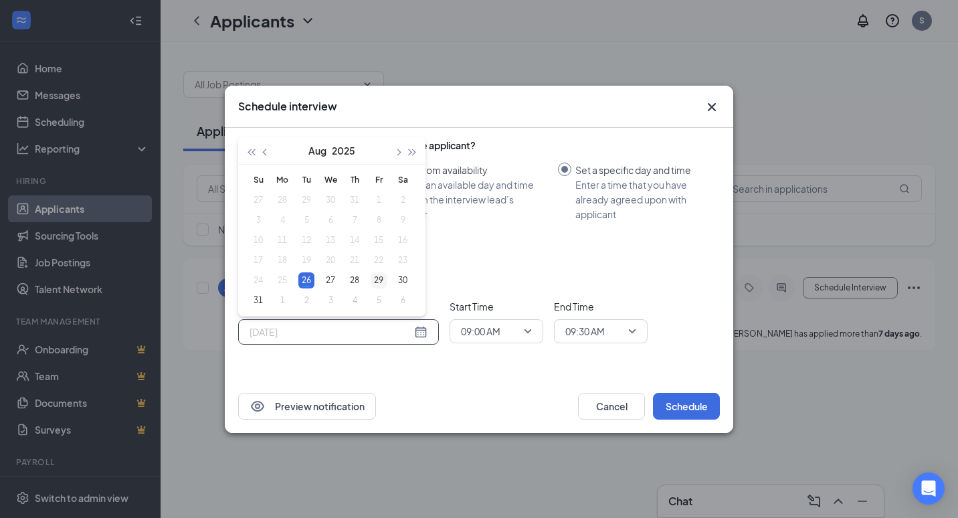
type input "[DATE]"
click at [379, 278] on div "29" at bounding box center [379, 280] width 16 height 16
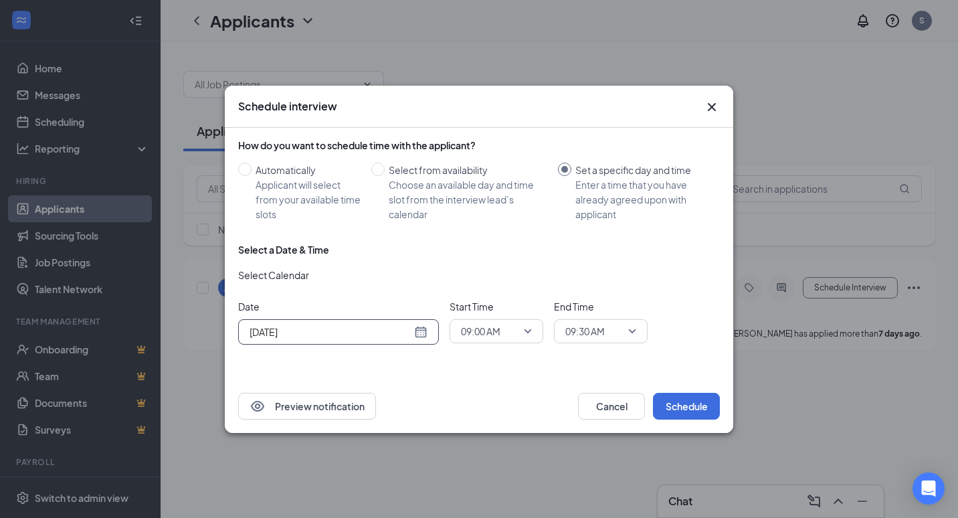
click at [524, 332] on span "09:00 AM" at bounding box center [496, 331] width 71 height 20
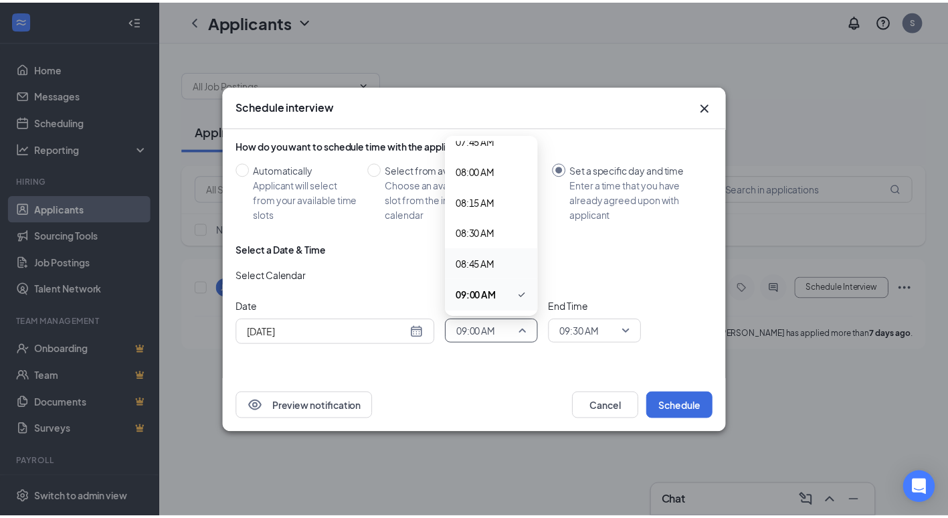
scroll to position [1103, 0]
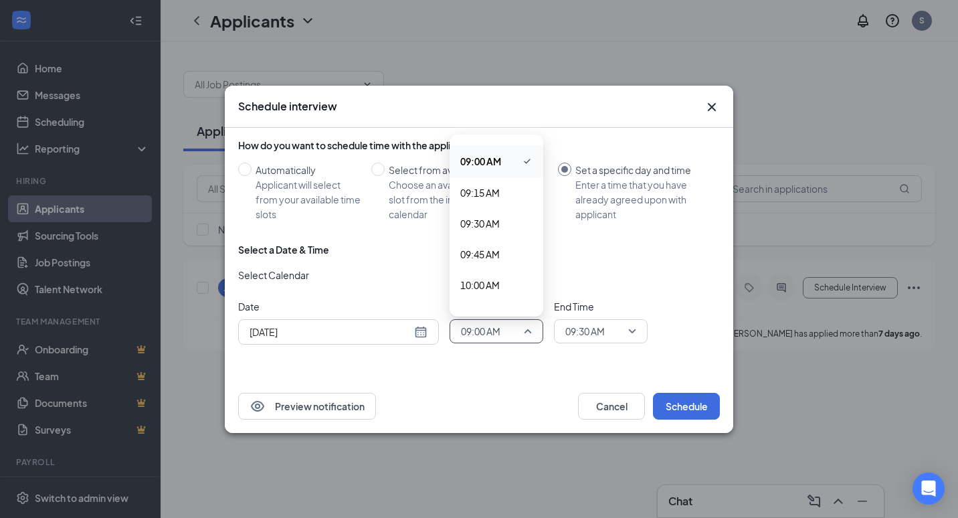
click at [480, 163] on span "09:00 AM" at bounding box center [480, 161] width 41 height 15
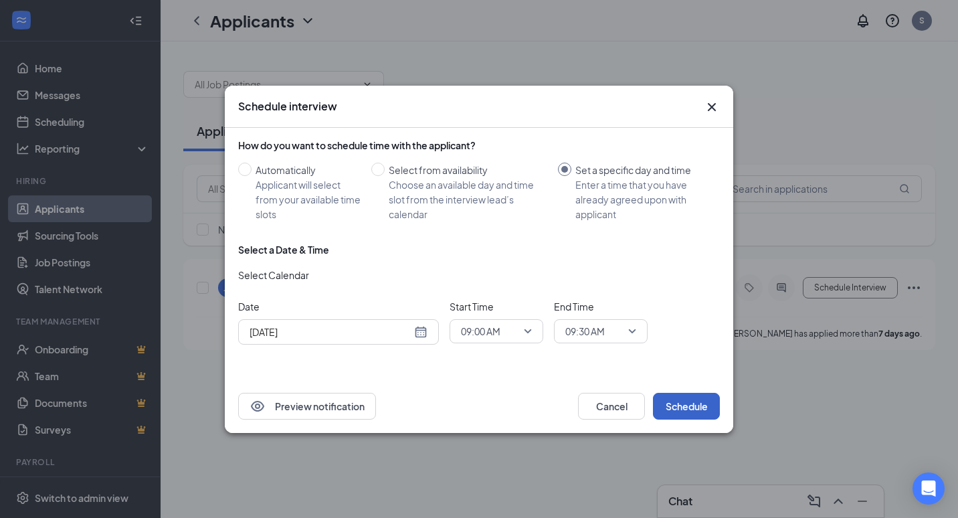
click at [675, 400] on button "Schedule" at bounding box center [686, 406] width 67 height 27
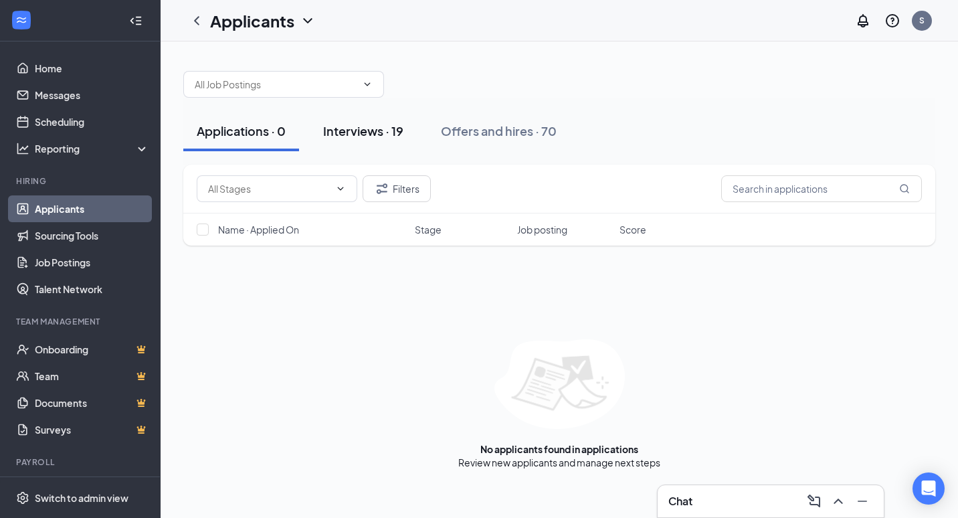
click at [382, 113] on button "Interviews · 19" at bounding box center [363, 131] width 107 height 40
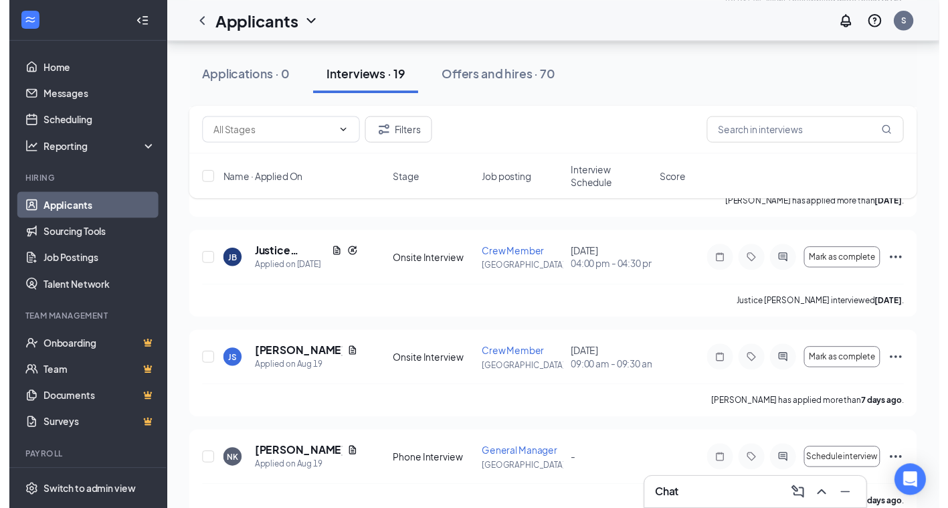
scroll to position [886, 0]
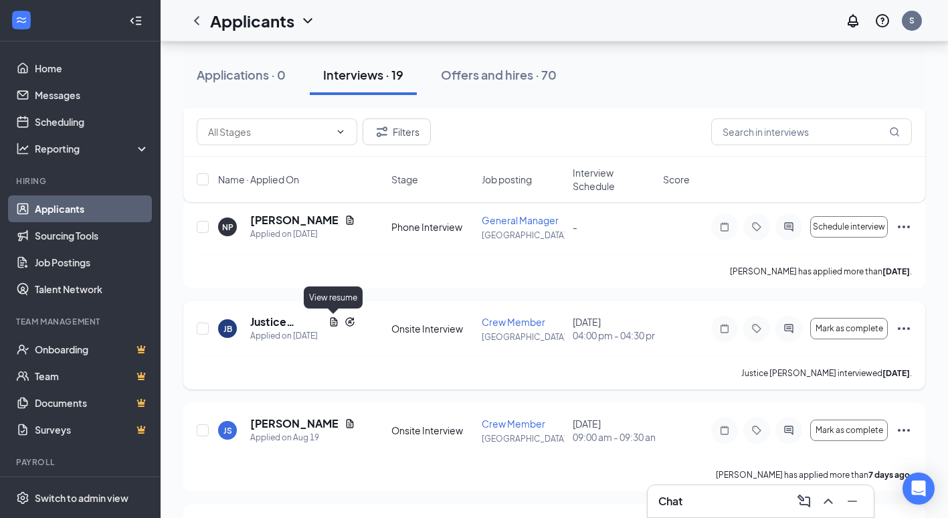
click at [333, 320] on icon "Document" at bounding box center [333, 321] width 7 height 9
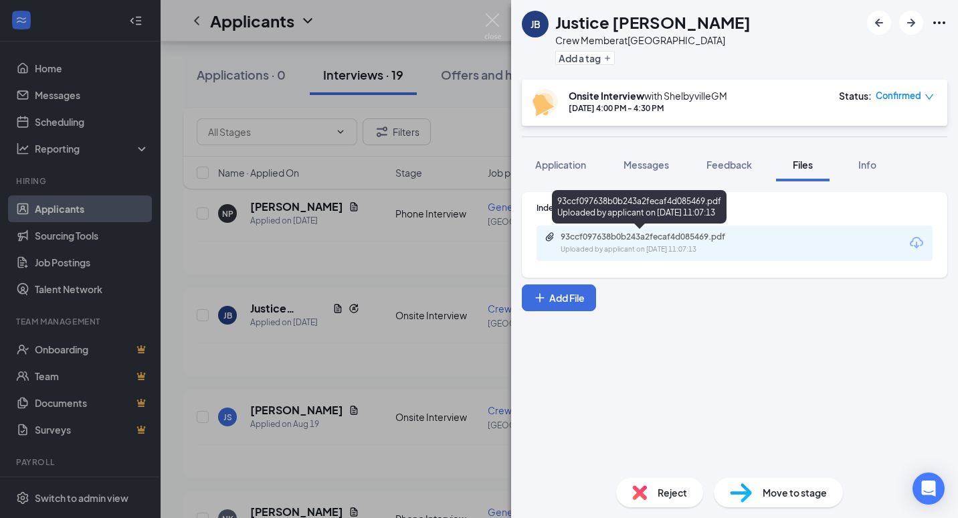
click at [680, 237] on div "93ccf097638b0b243a2fecaf4d085469.pdf" at bounding box center [654, 236] width 187 height 11
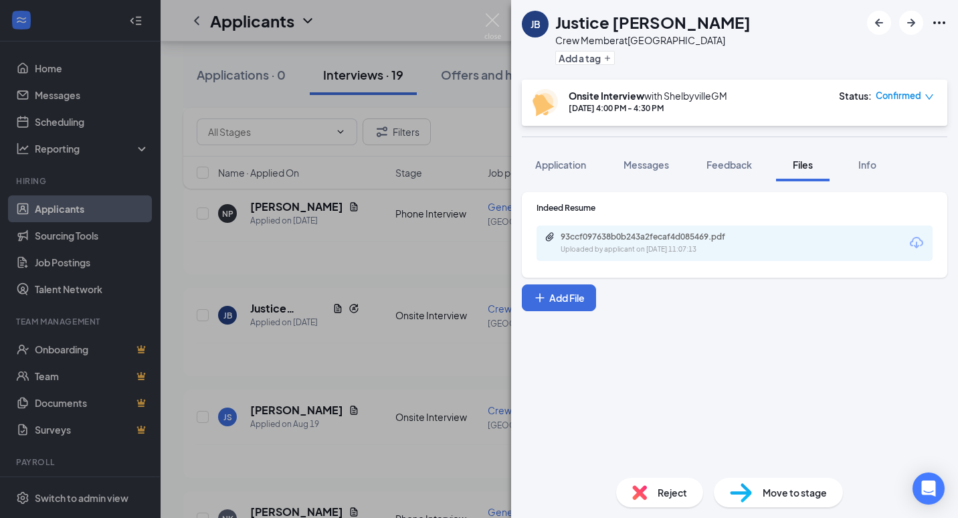
click at [471, 118] on div "[PERSON_NAME] [PERSON_NAME] Crew Member at [GEOGRAPHIC_DATA] Add a tag Onsite I…" at bounding box center [479, 259] width 958 height 518
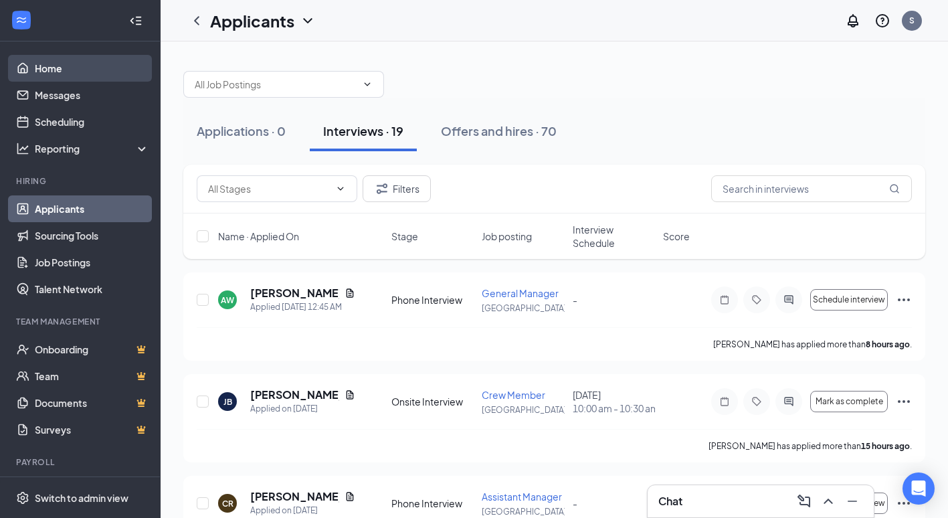
click at [92, 69] on link "Home" at bounding box center [92, 68] width 114 height 27
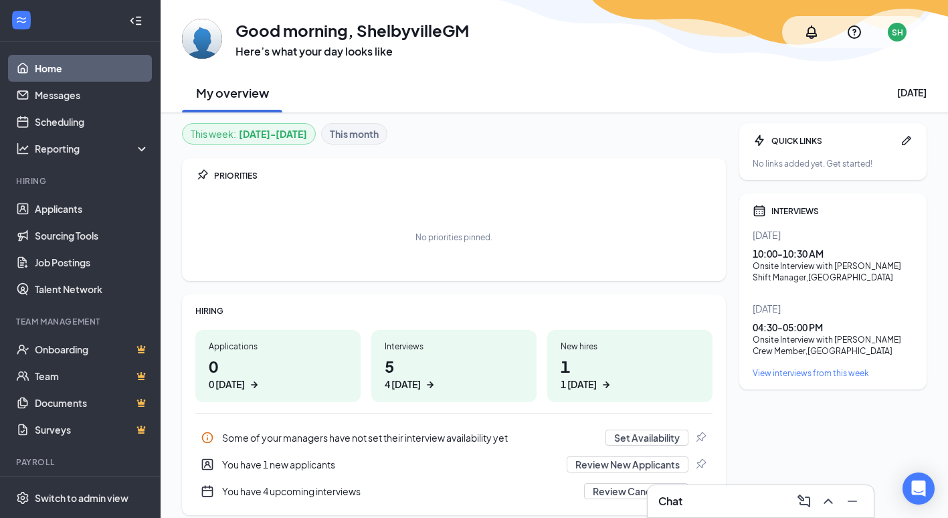
click at [353, 138] on b "This month" at bounding box center [354, 133] width 49 height 15
click at [274, 137] on b "[DATE] - [DATE]" at bounding box center [273, 133] width 68 height 15
